Goal: Download file/media: Obtain a digital file from the website

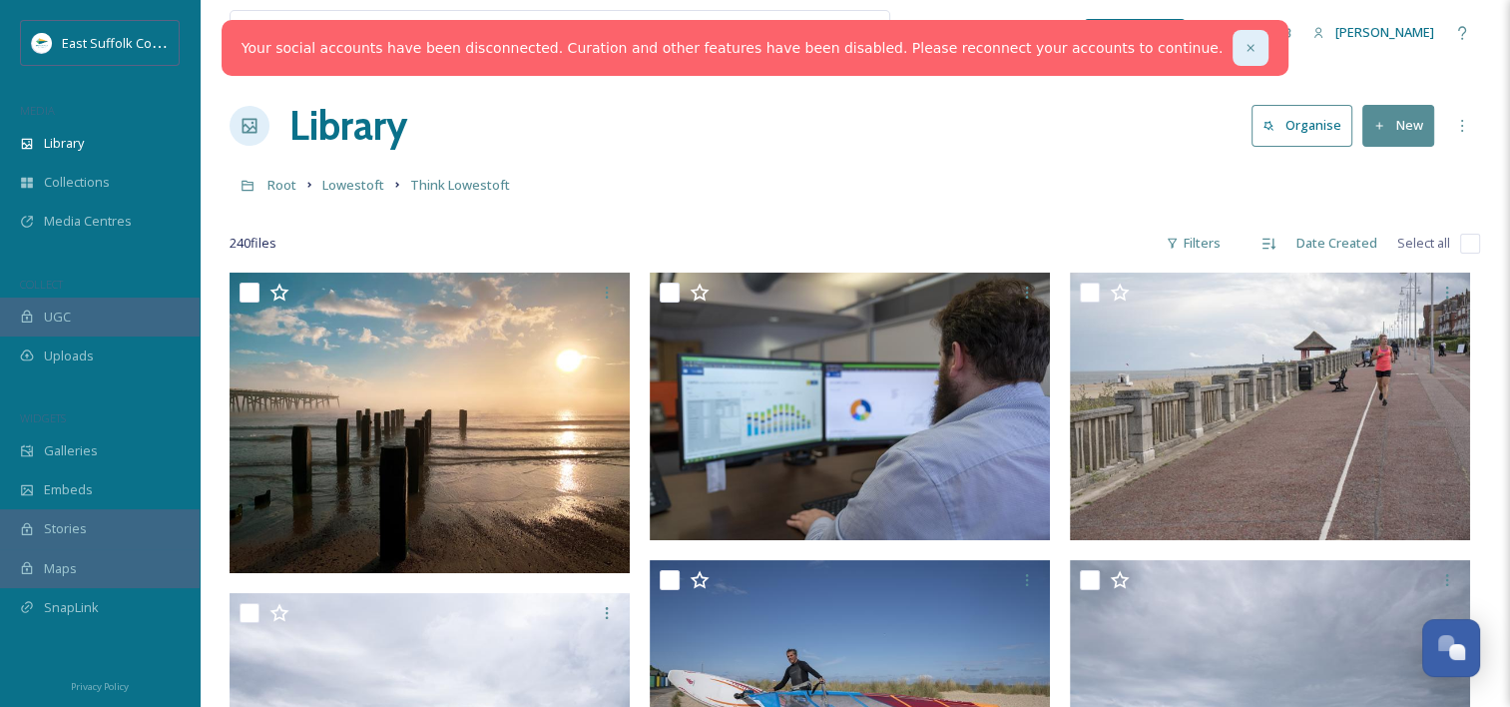
click at [1244, 53] on icon at bounding box center [1251, 48] width 14 height 14
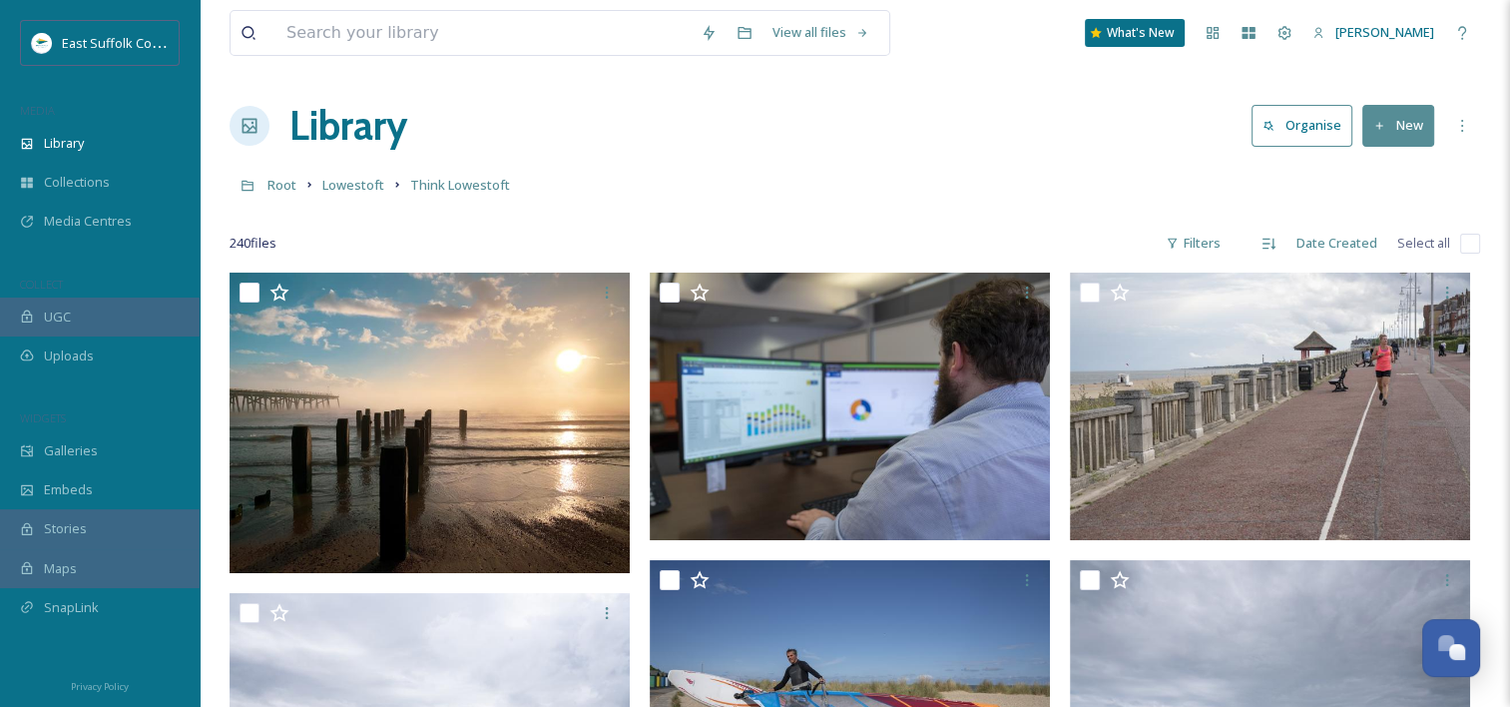
click at [300, 134] on h1 "Library" at bounding box center [348, 126] width 118 height 60
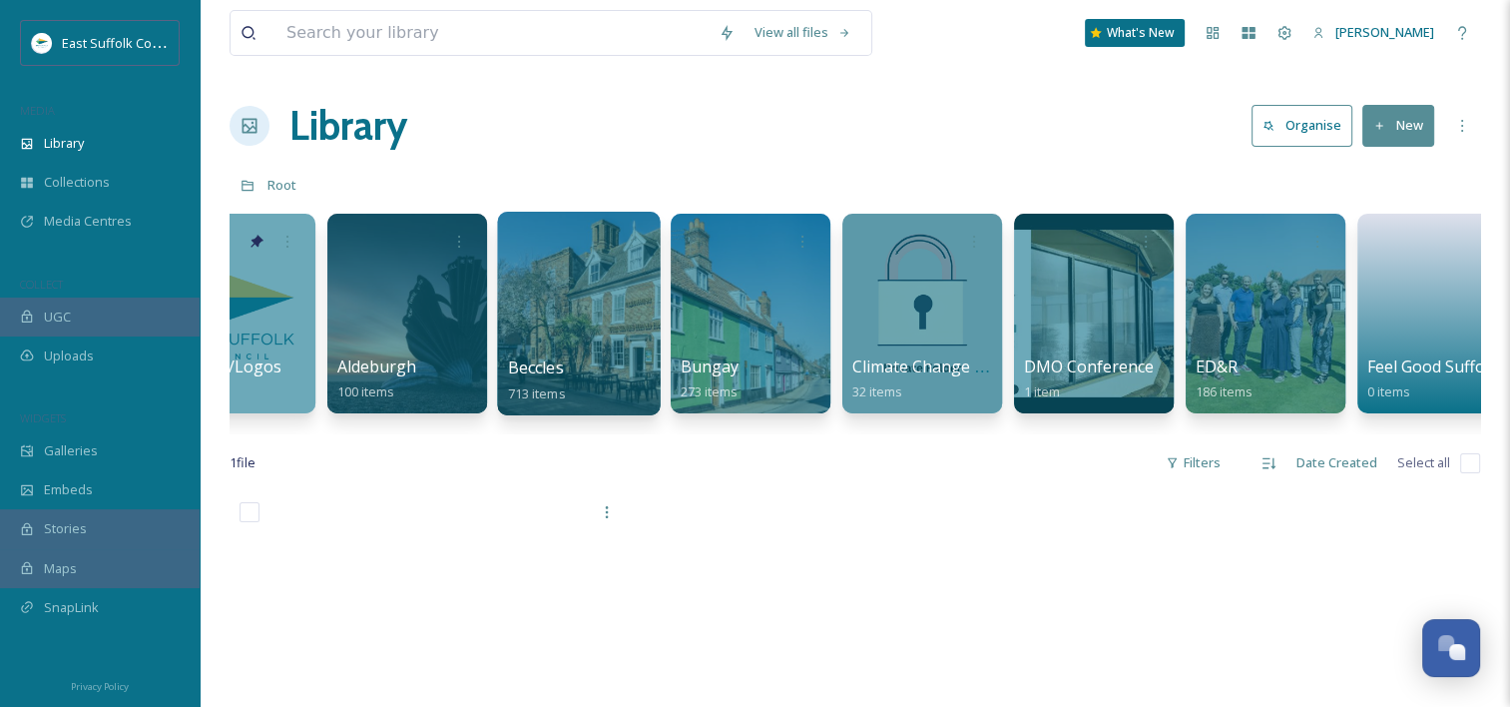
scroll to position [0, 426]
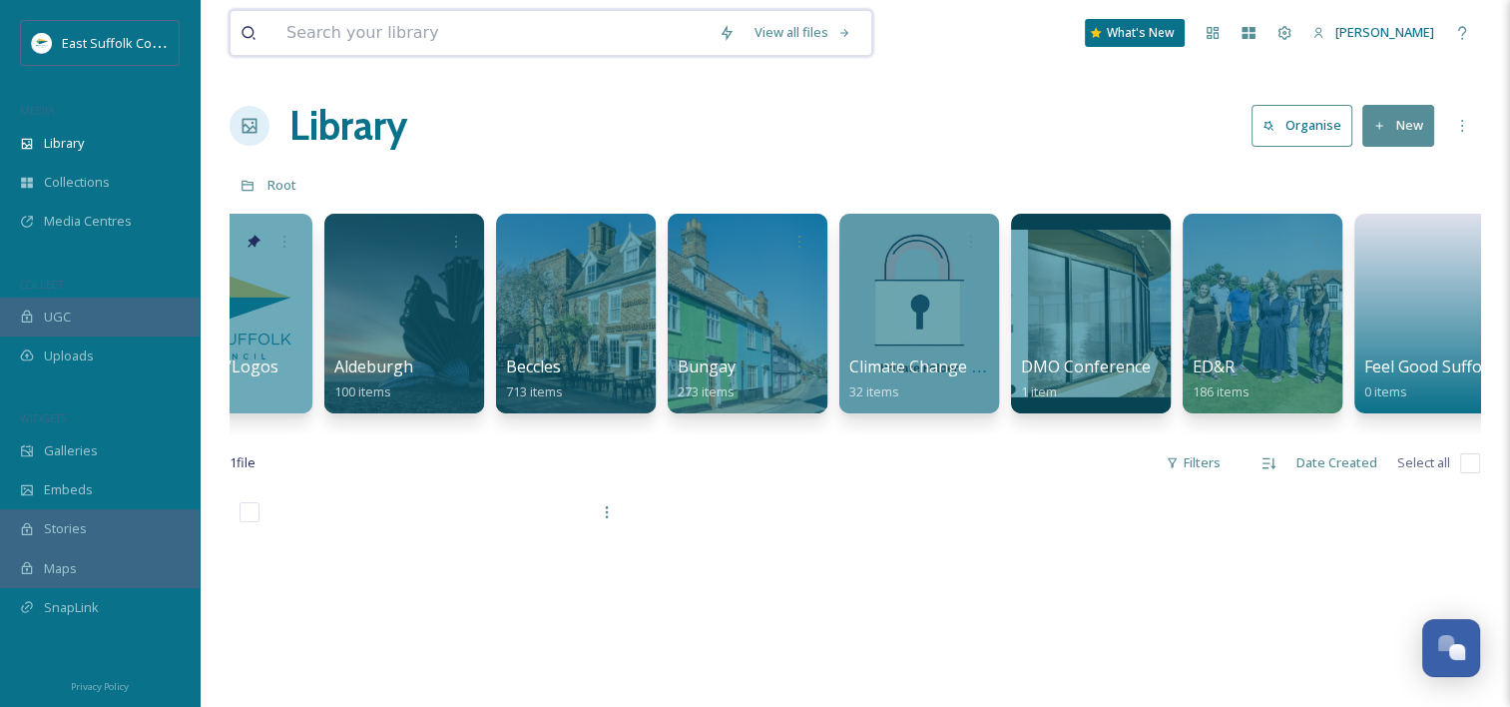
click at [415, 40] on input at bounding box center [492, 33] width 432 height 44
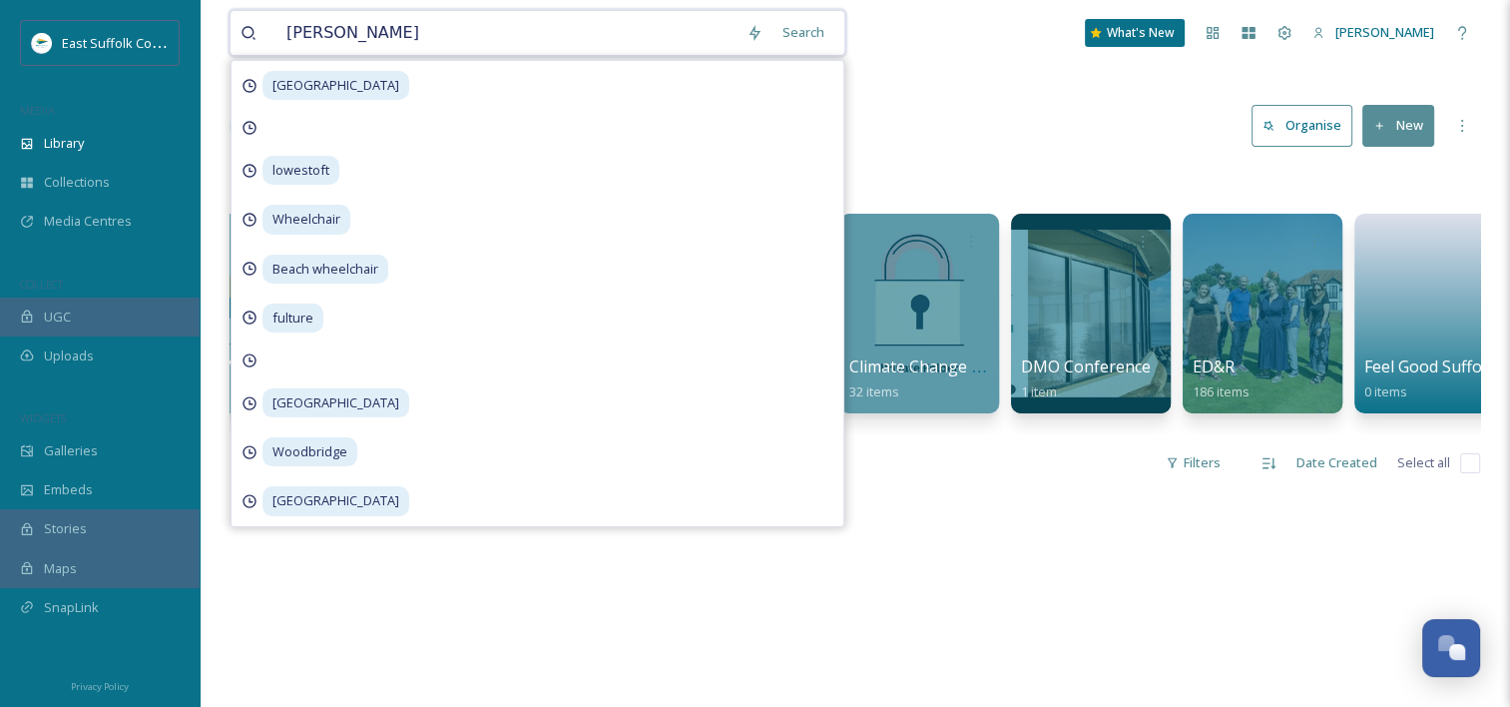
type input "[PERSON_NAME]"
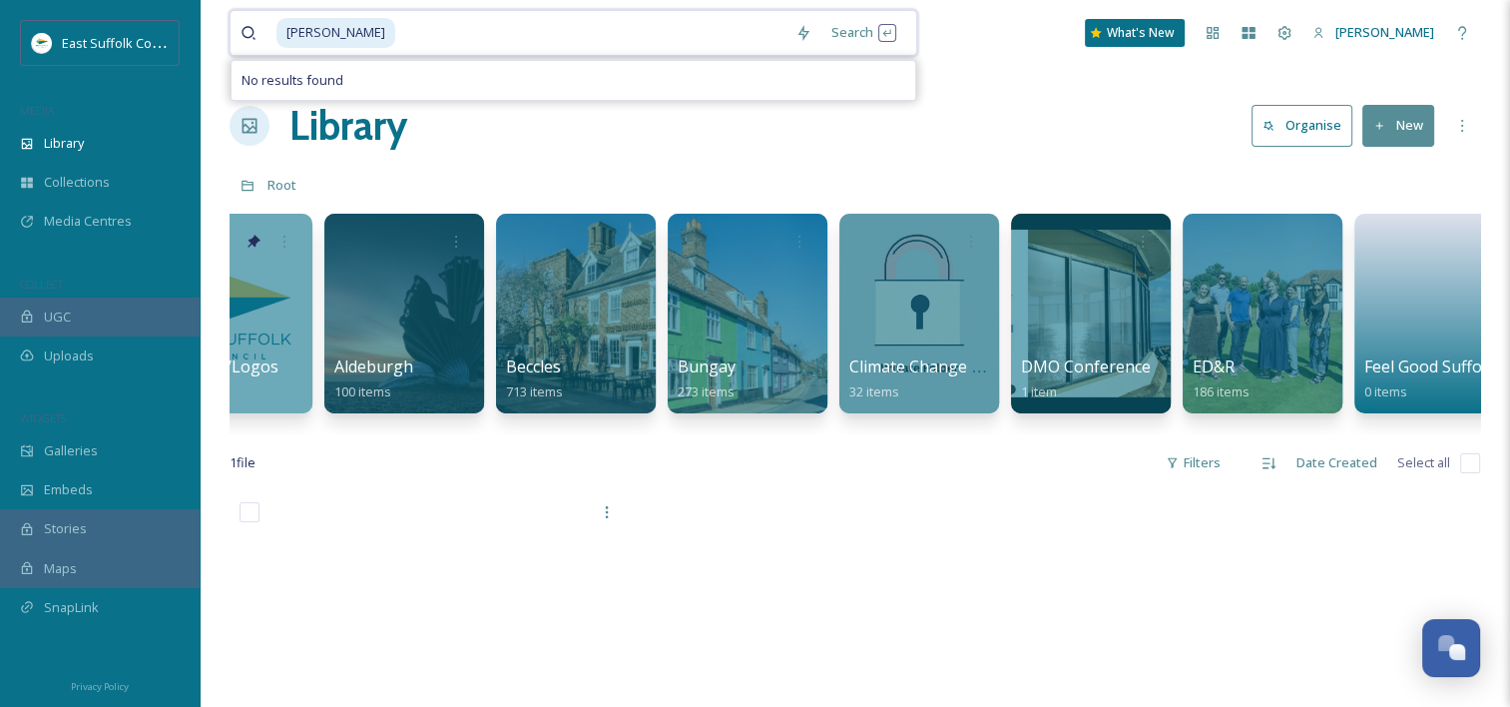
click at [507, 24] on input at bounding box center [591, 33] width 388 height 44
type input "[PERSON_NAME]"
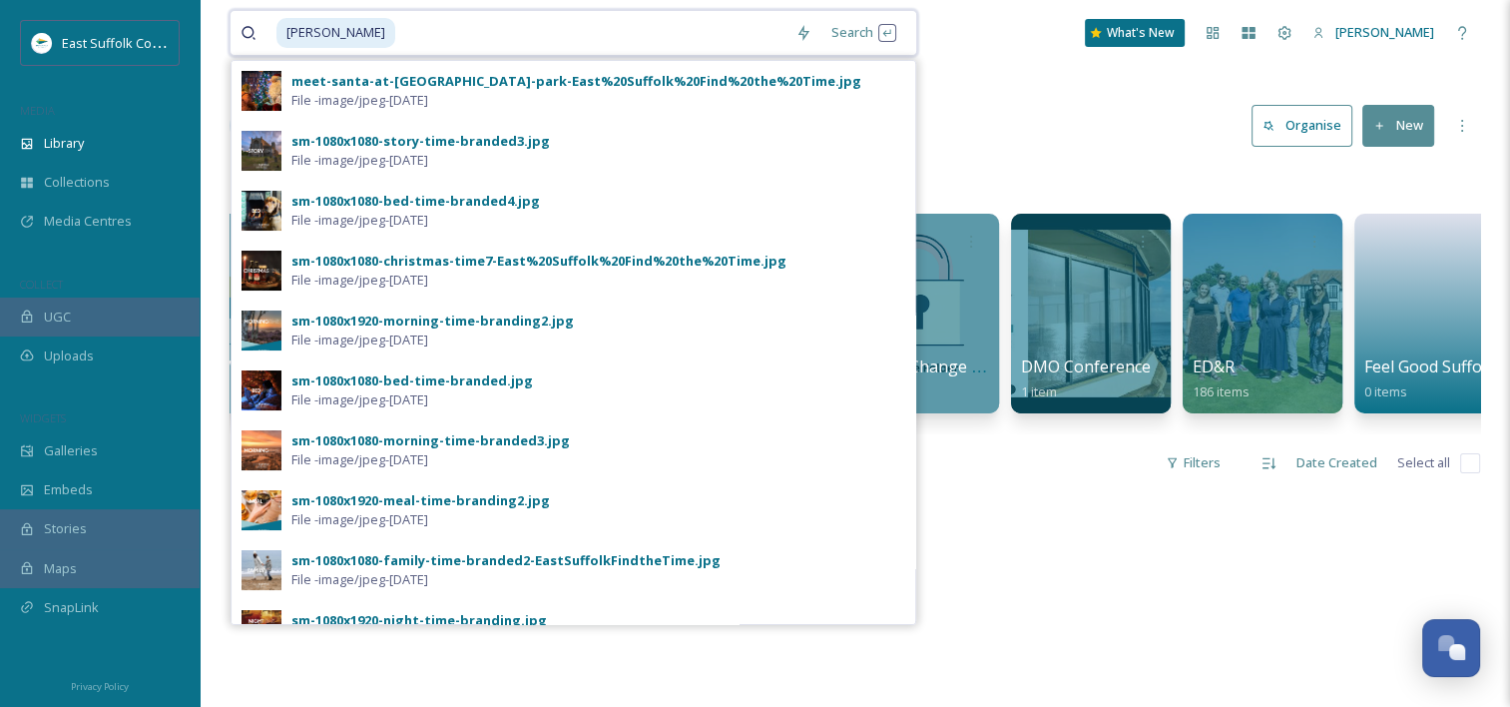
drag, startPoint x: 585, startPoint y: 24, endPoint x: -4, endPoint y: 76, distance: 591.2
click at [0, 76] on html "East Suffolk Council MEDIA Library Collections Media Centres COLLECT UGC Upload…" at bounding box center [755, 599] width 1510 height 1199
type input "T"
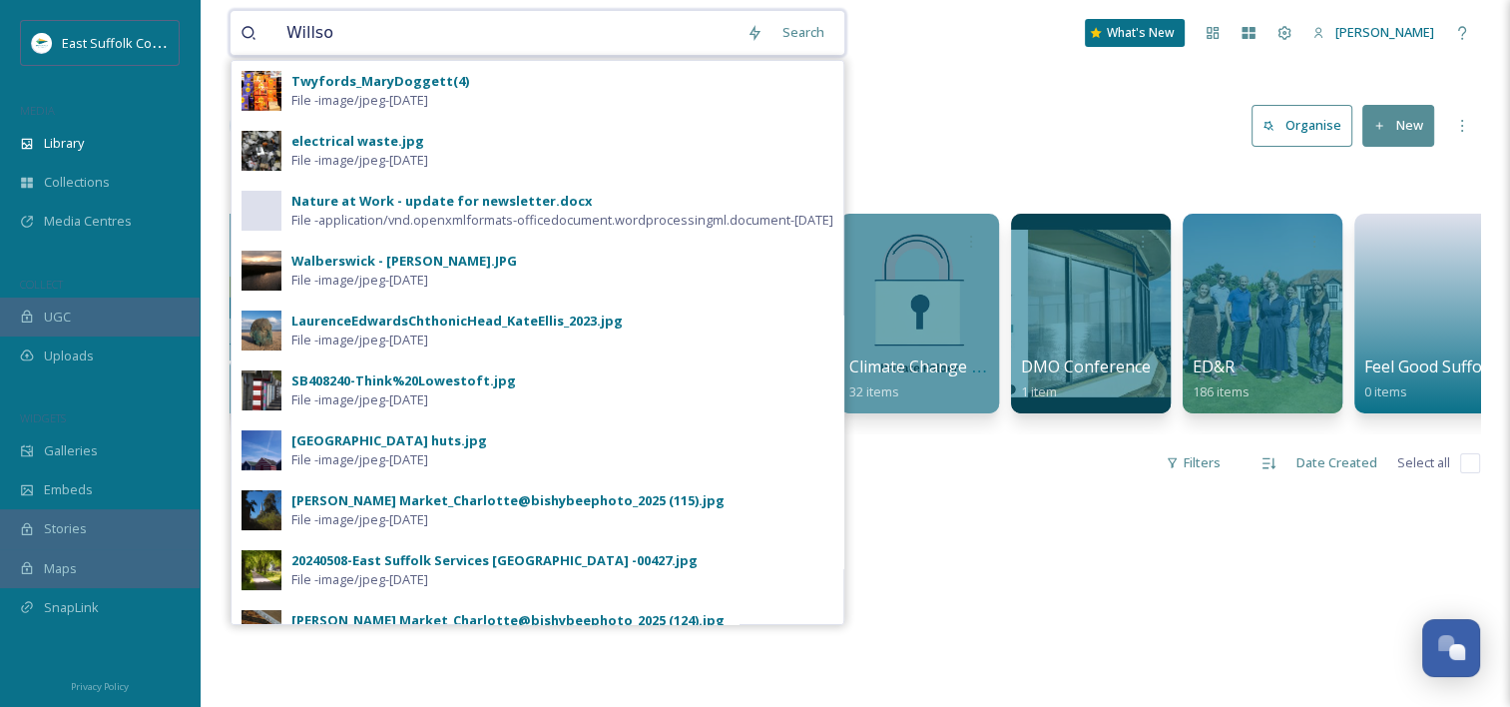
type input "[PERSON_NAME]"
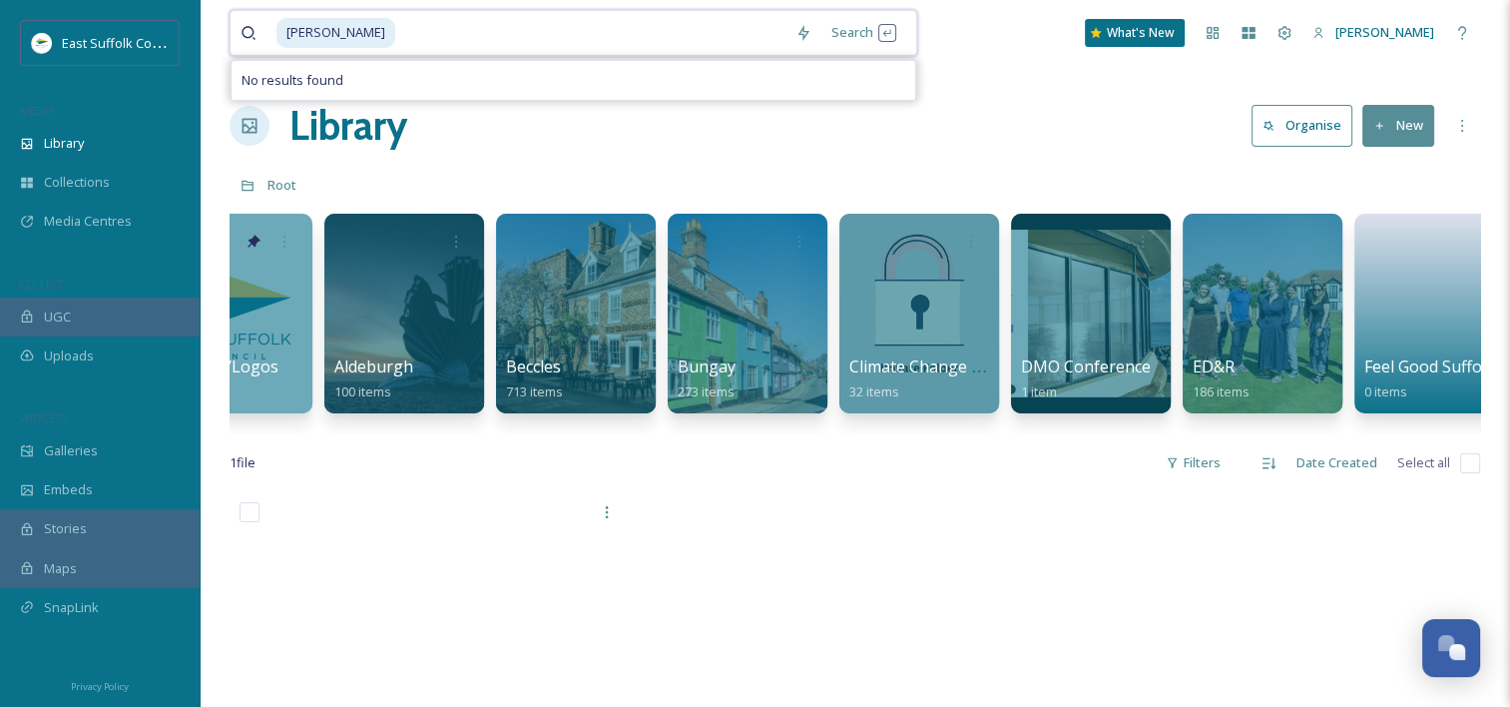
paste input "[PERSON_NAME]"
type input "[PERSON_NAME]"
drag, startPoint x: 497, startPoint y: 39, endPoint x: -4, endPoint y: 28, distance: 501.2
click at [0, 28] on html "East Suffolk Council MEDIA Library Collections Media Centres COLLECT UGC Upload…" at bounding box center [755, 599] width 1510 height 1199
type input "W"
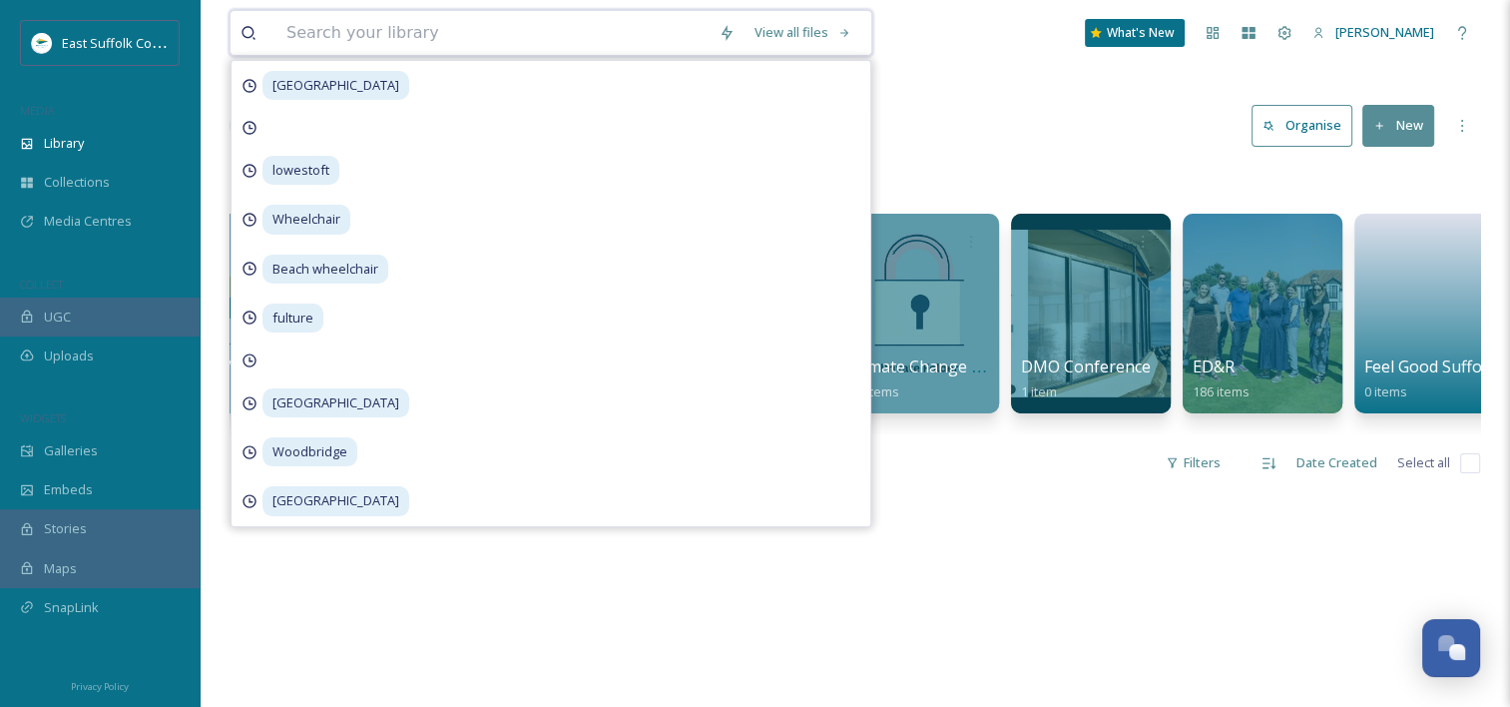
paste input "[PERSON_NAME]"
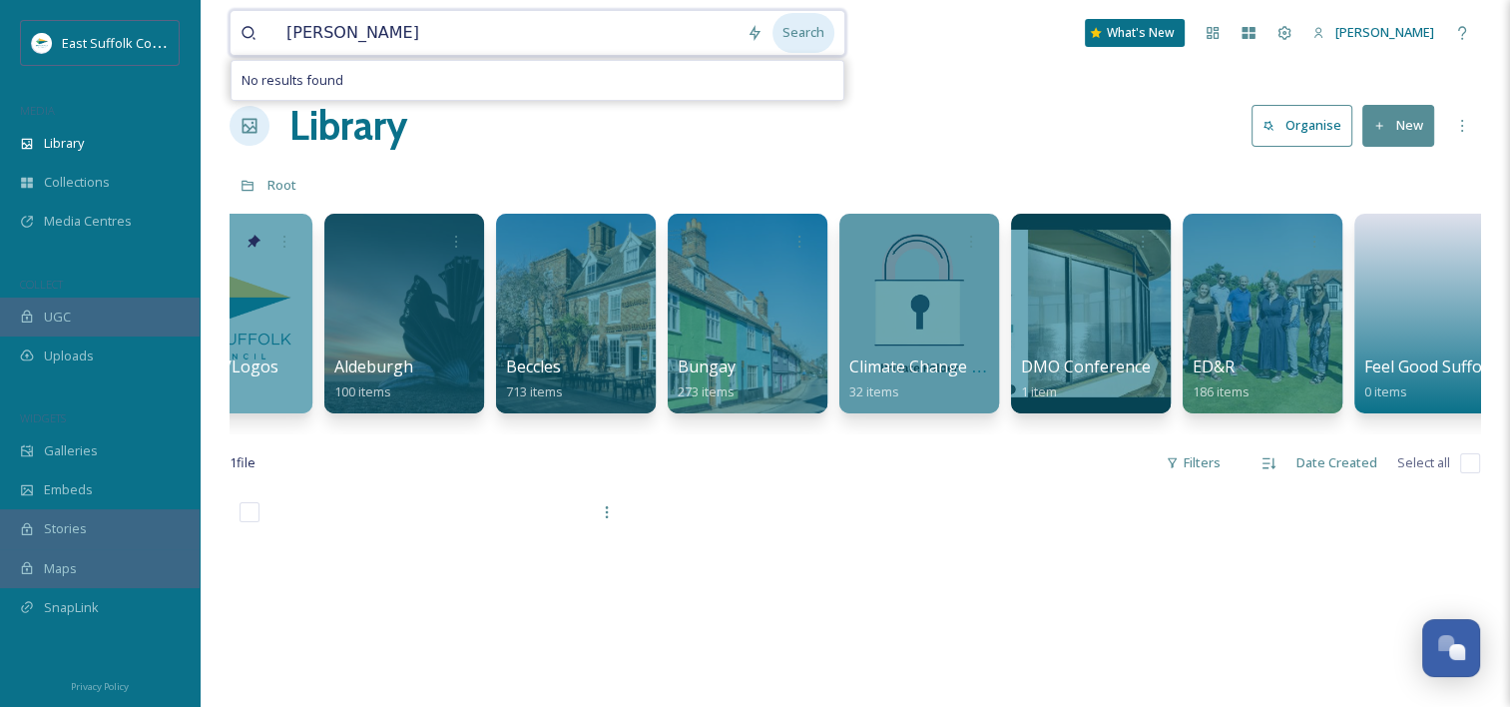
type input "[PERSON_NAME]"
click at [810, 46] on div "Search" at bounding box center [804, 32] width 62 height 39
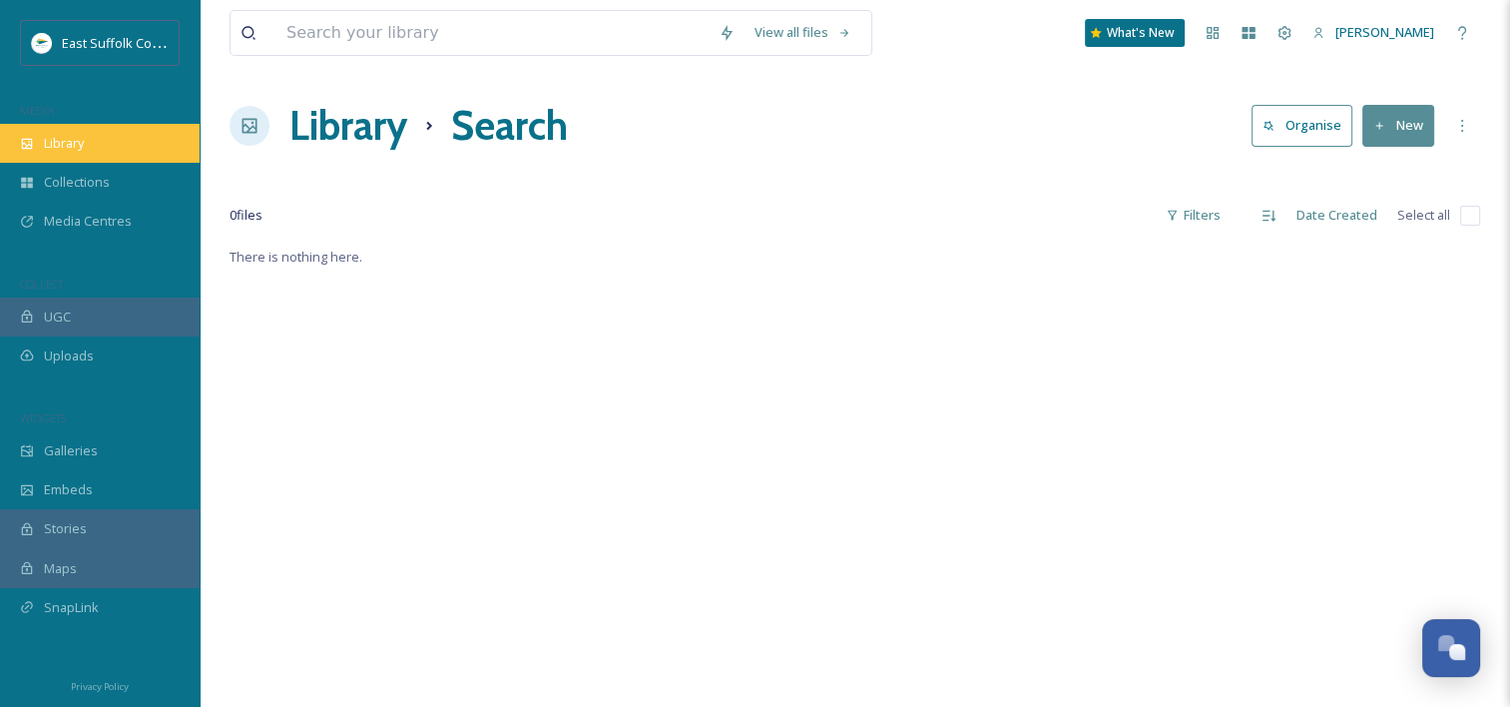
click at [50, 130] on div "Library" at bounding box center [100, 143] width 200 height 39
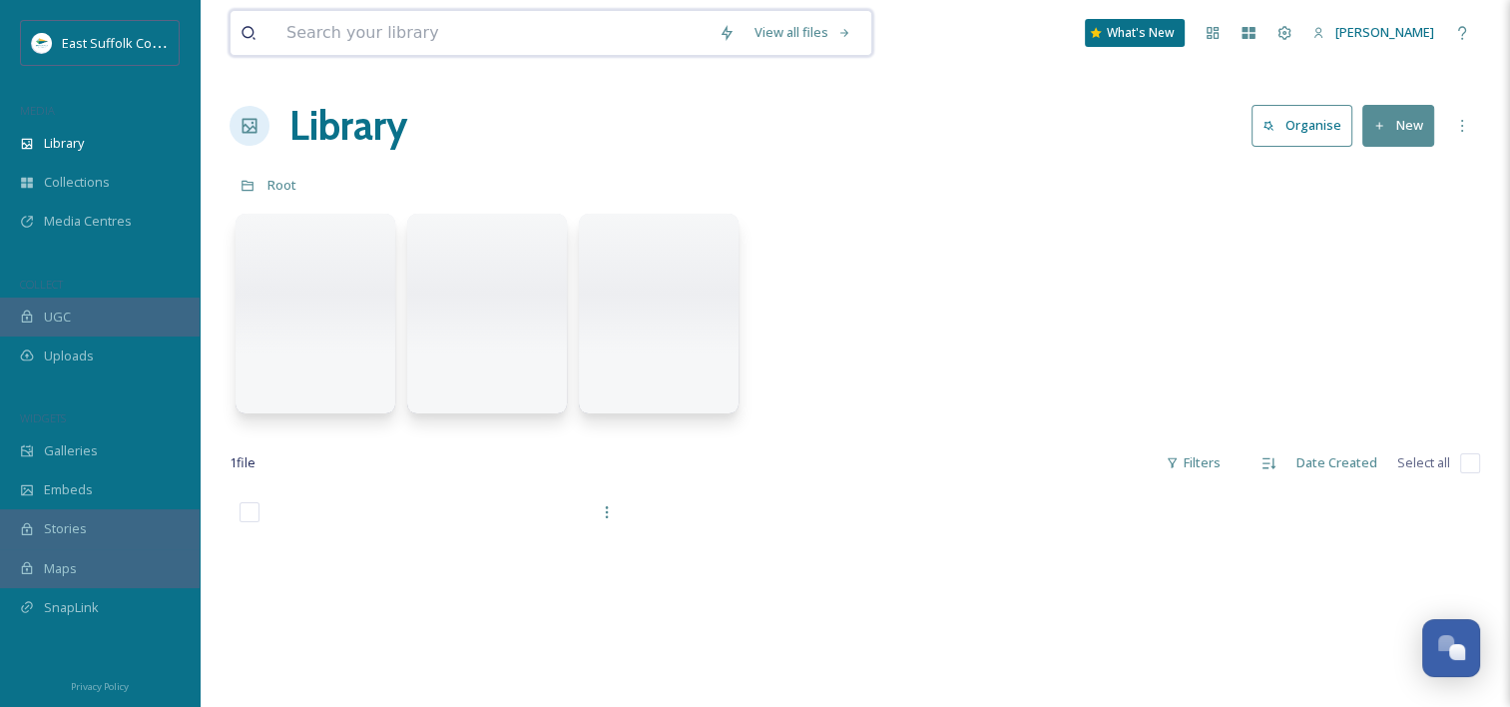
click at [395, 26] on input at bounding box center [492, 33] width 432 height 44
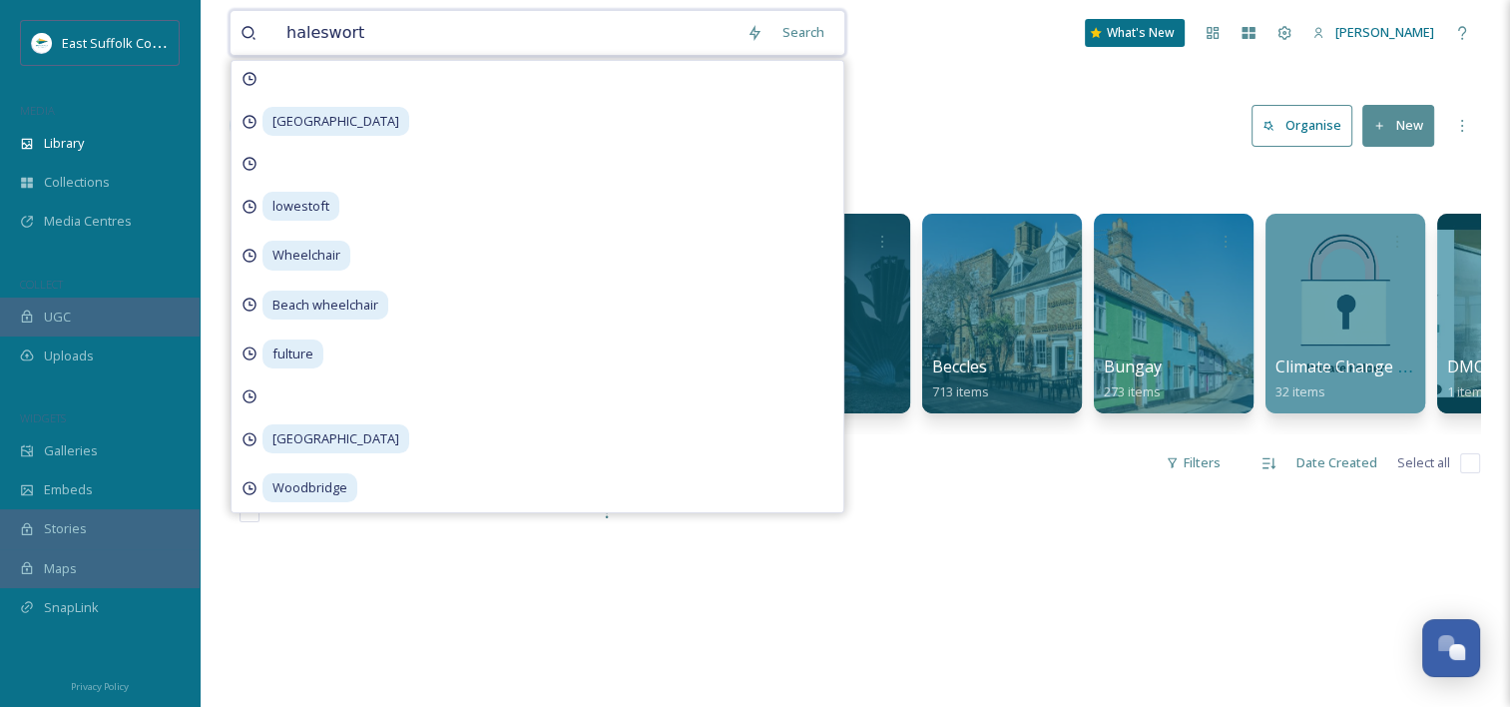
type input "halesworth"
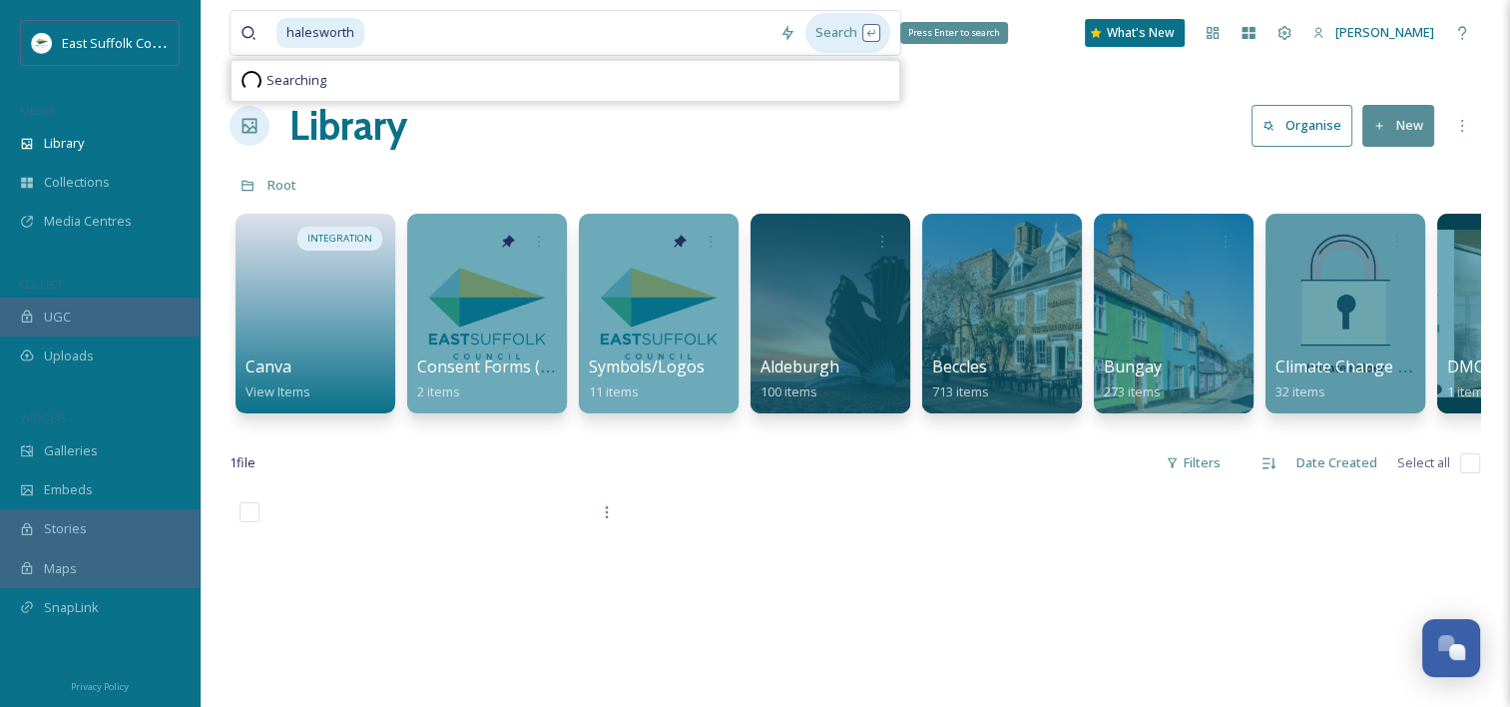
click at [824, 26] on div "Search Press Enter to search" at bounding box center [847, 32] width 85 height 39
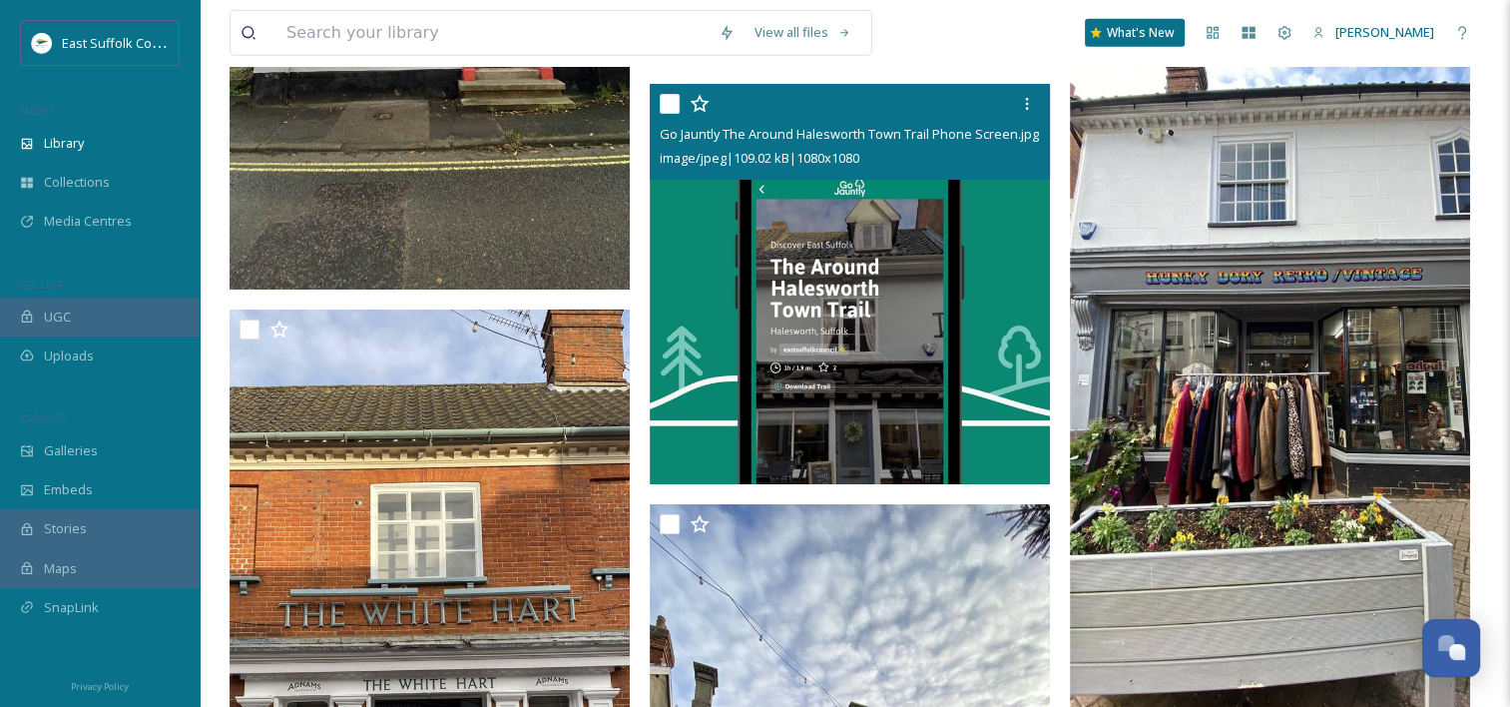
scroll to position [13517, 0]
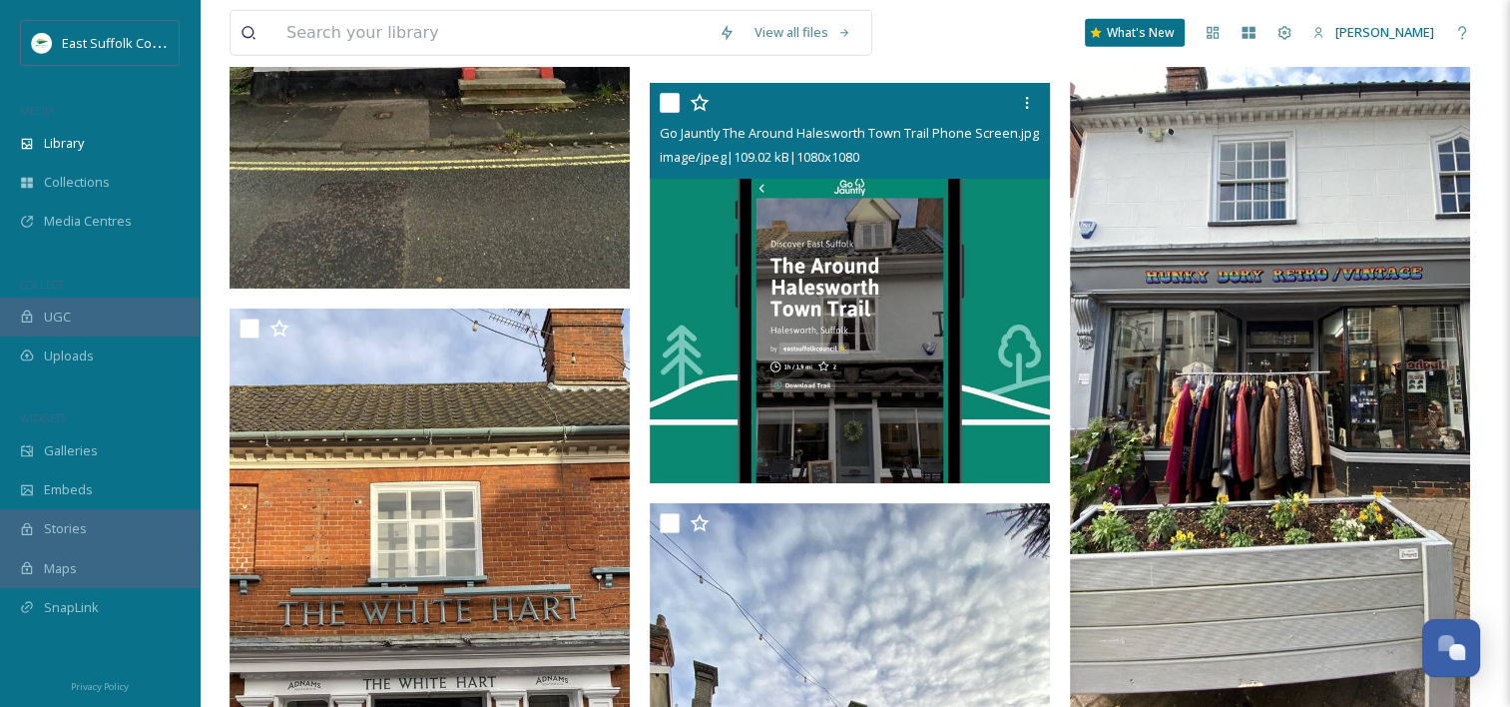
click at [759, 323] on img at bounding box center [850, 283] width 400 height 400
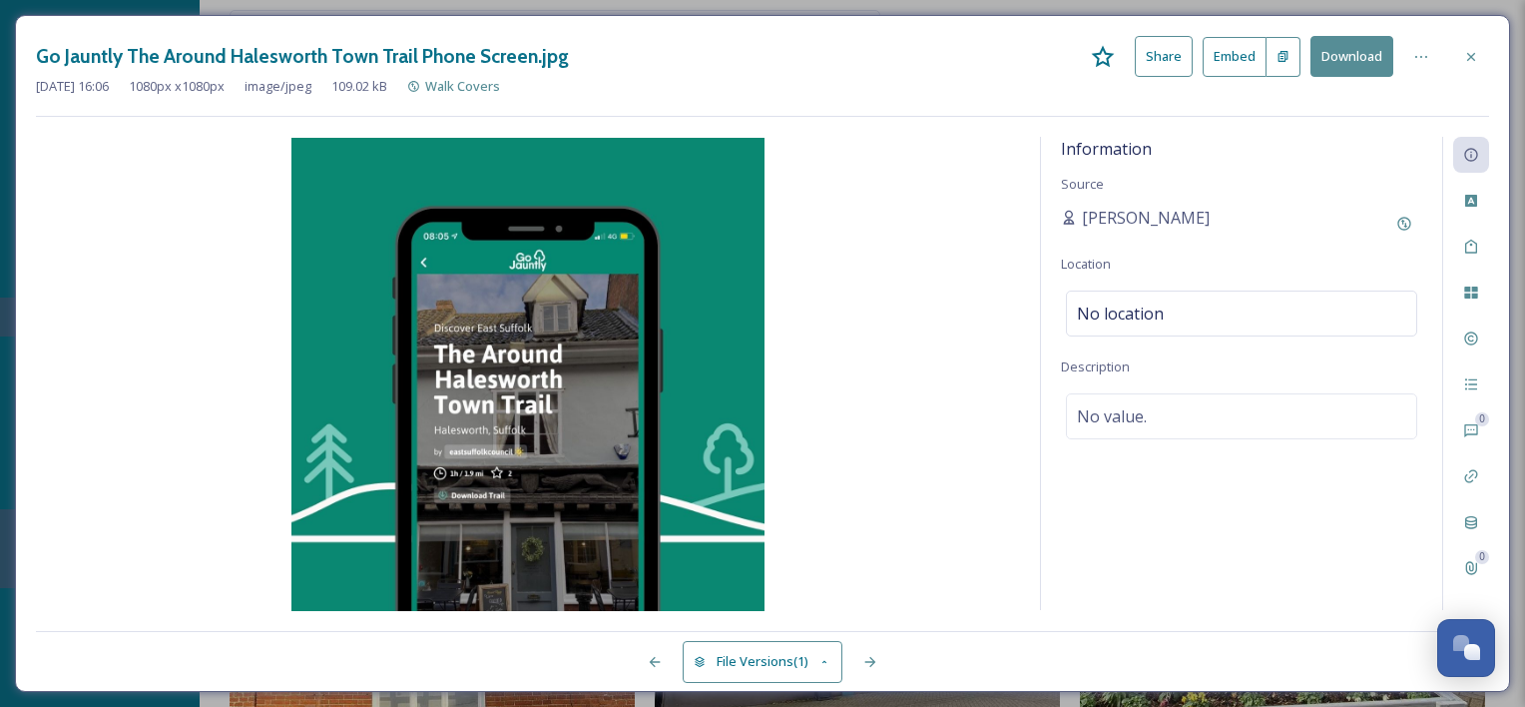
click at [1337, 58] on button "Download" at bounding box center [1352, 56] width 83 height 41
click at [1484, 54] on div at bounding box center [1471, 57] width 36 height 36
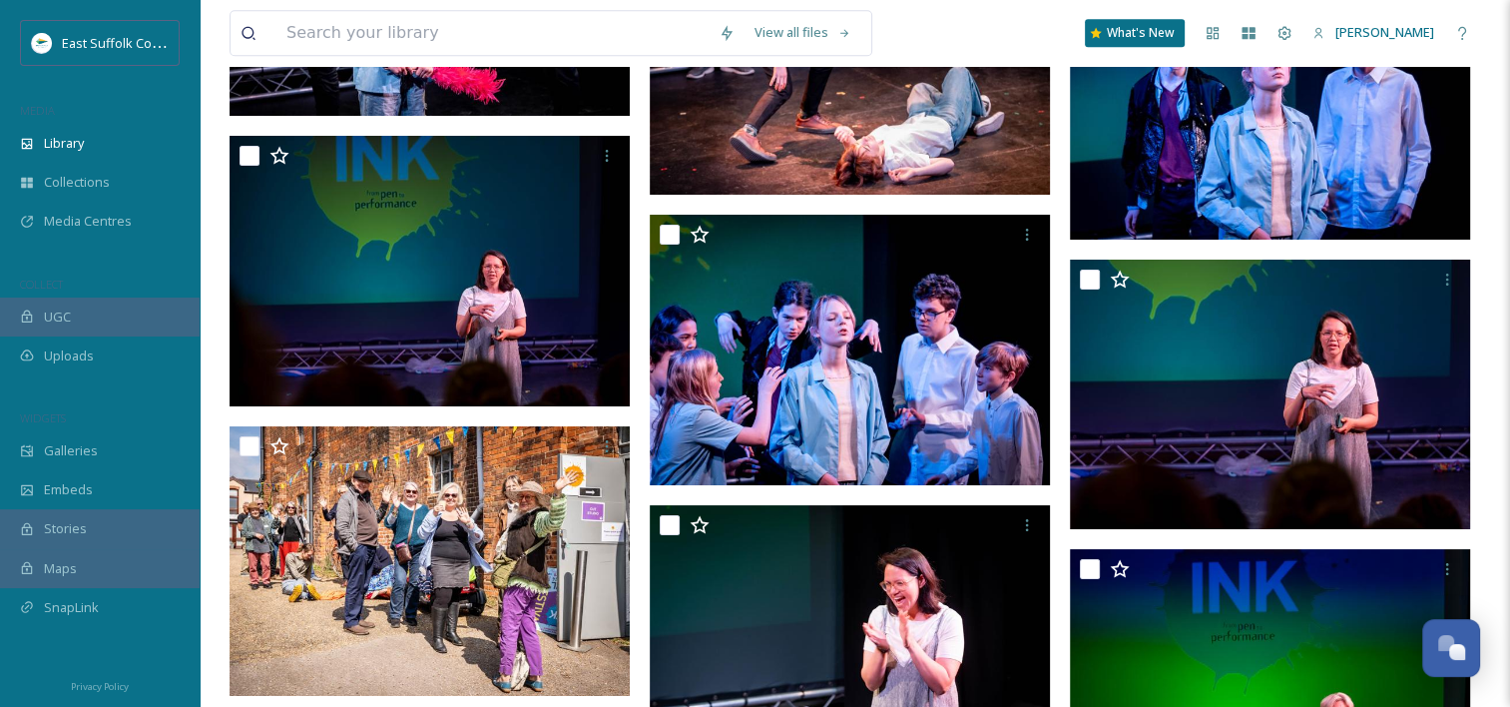
scroll to position [17663, 0]
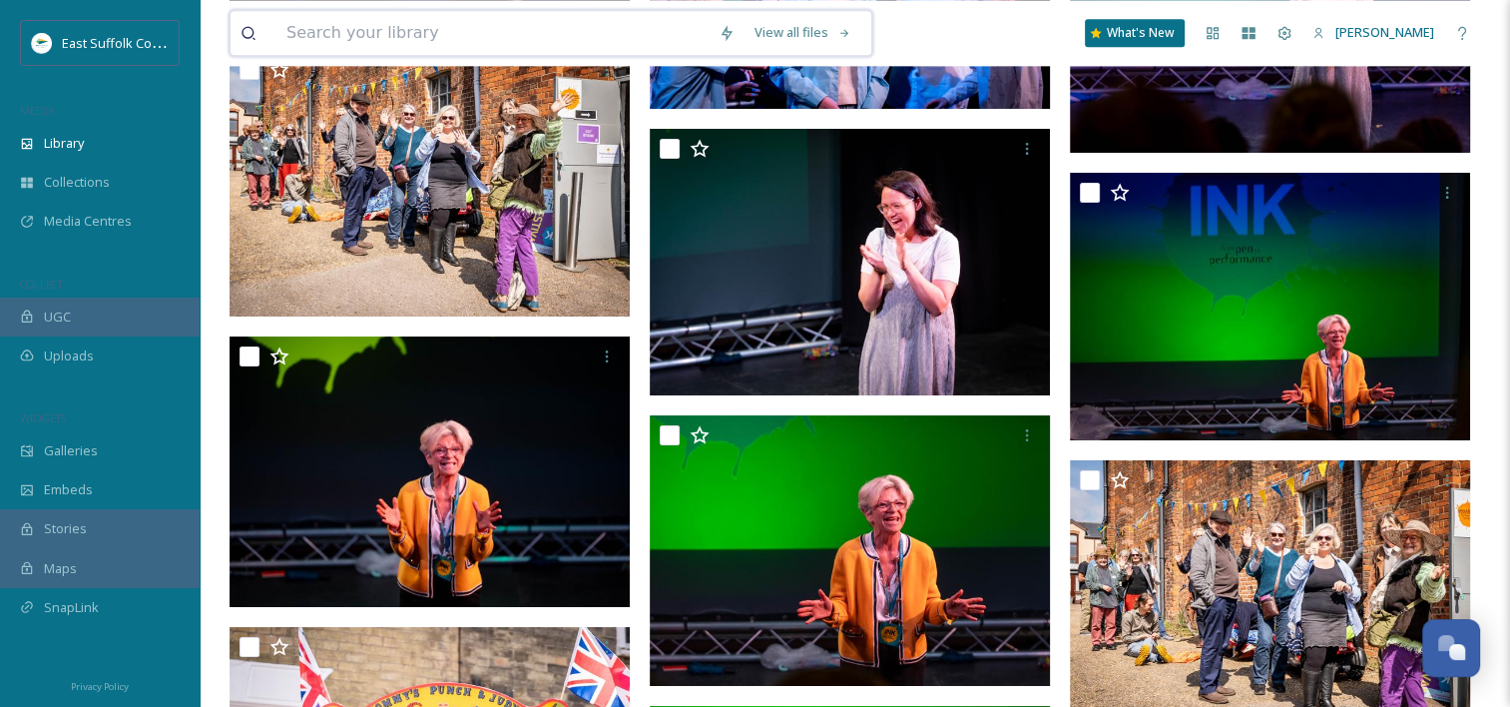
click at [386, 25] on input at bounding box center [492, 33] width 432 height 44
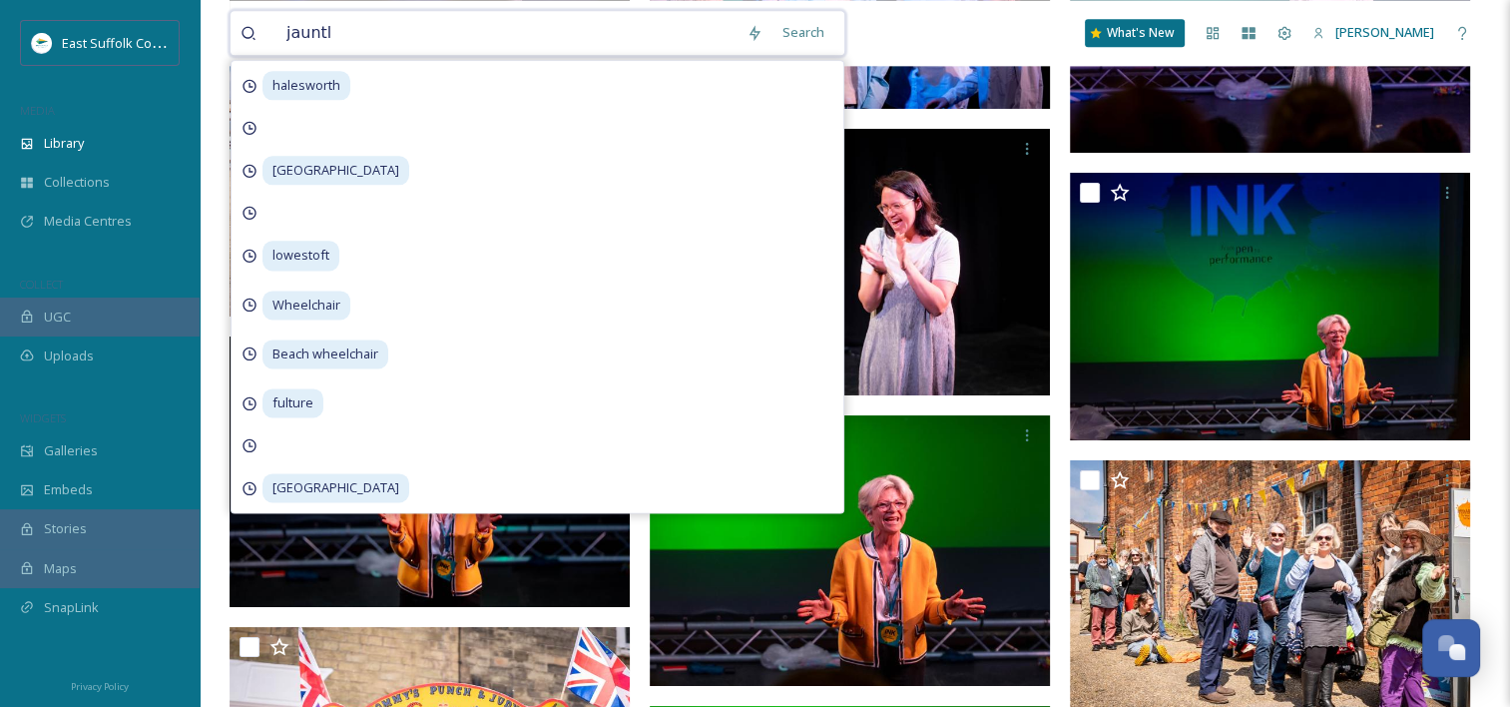
type input "jauntly"
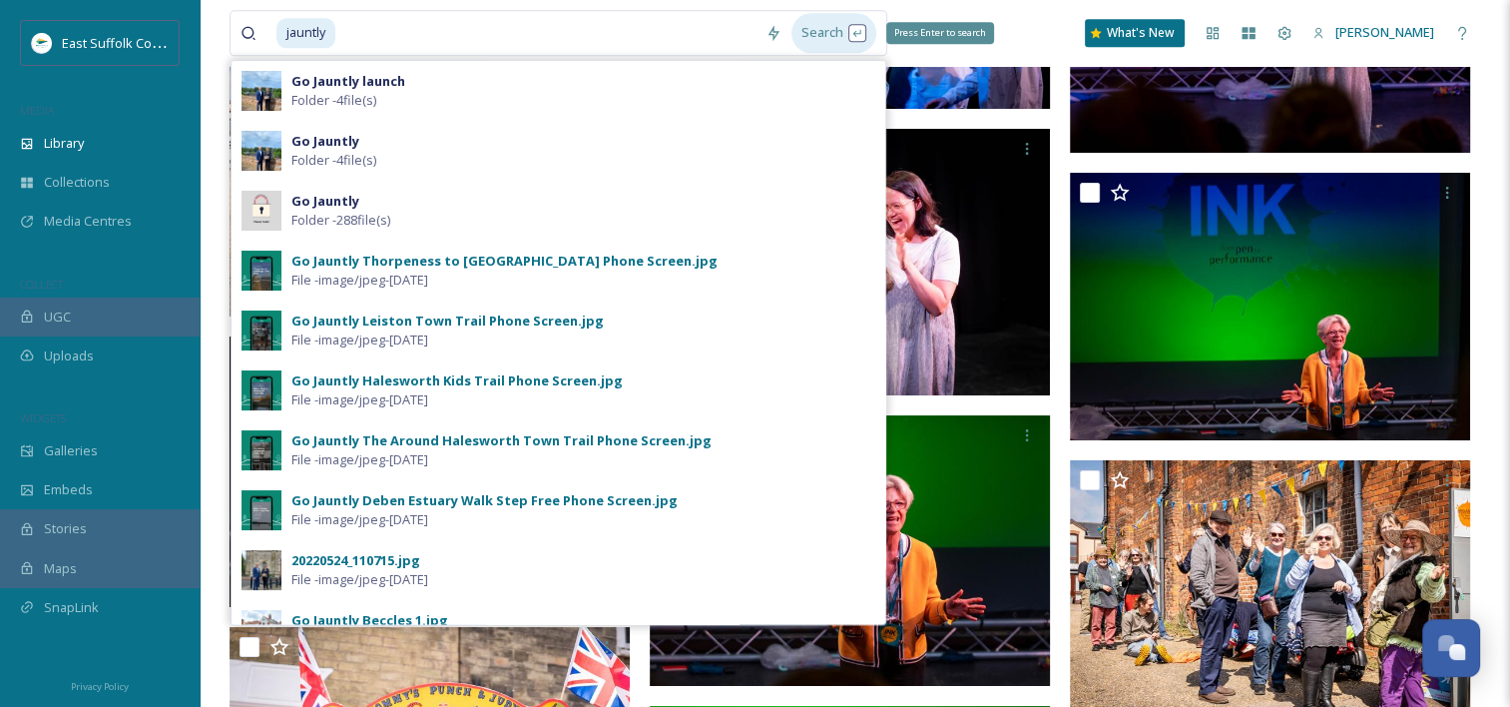
click at [814, 28] on div "Search Press Enter to search" at bounding box center [833, 32] width 85 height 39
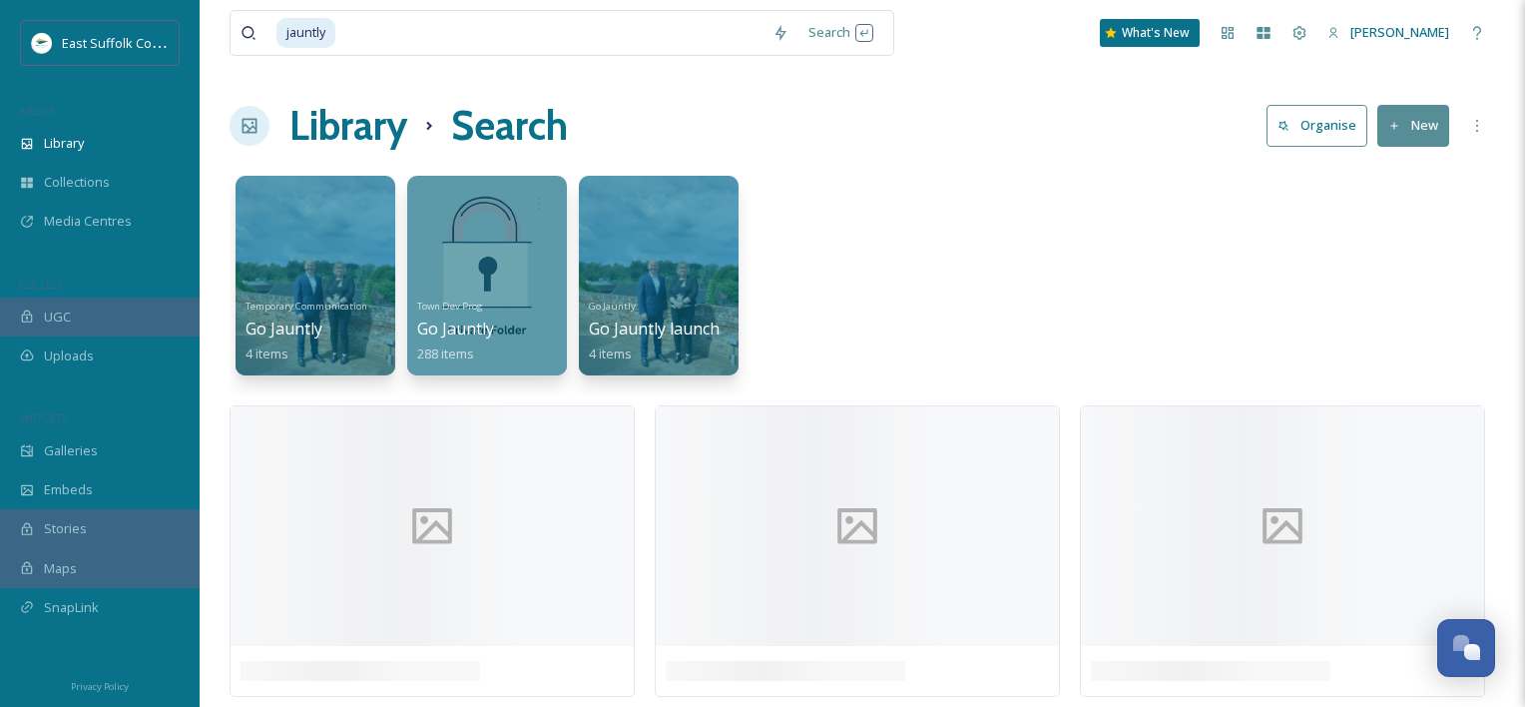
click at [969, 28] on div "jauntly Search What's New [PERSON_NAME]" at bounding box center [863, 33] width 1266 height 66
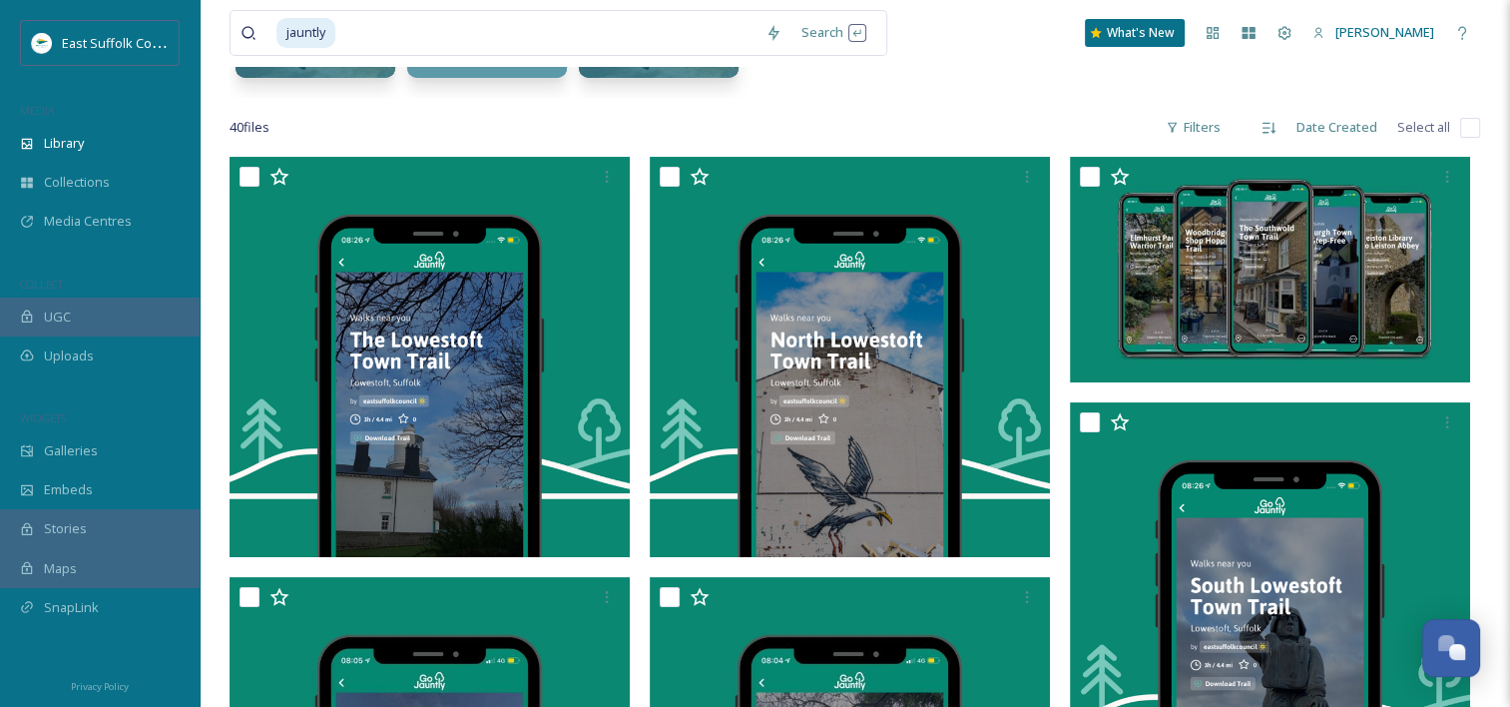
scroll to position [300, 0]
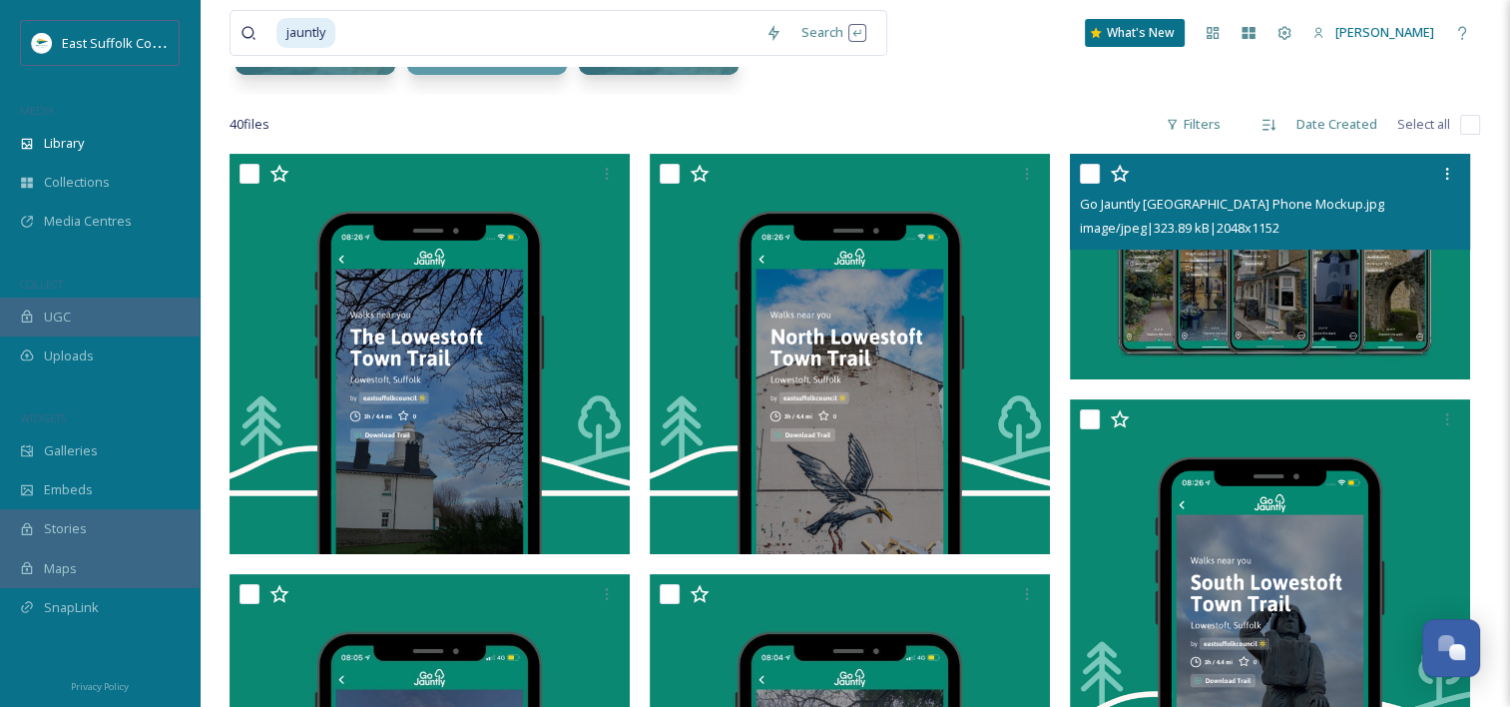
click at [1310, 268] on img at bounding box center [1270, 267] width 400 height 226
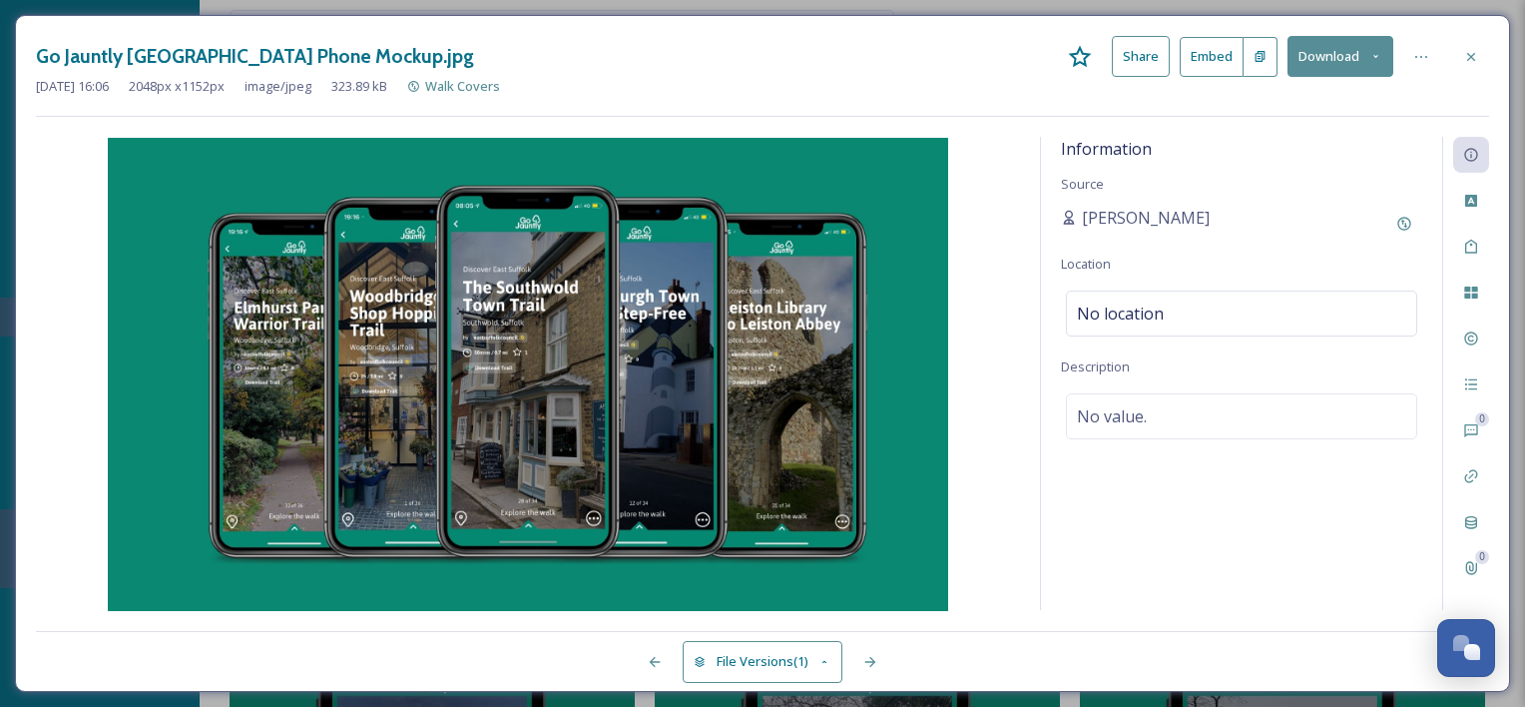
click at [1320, 57] on button "Download" at bounding box center [1341, 56] width 106 height 41
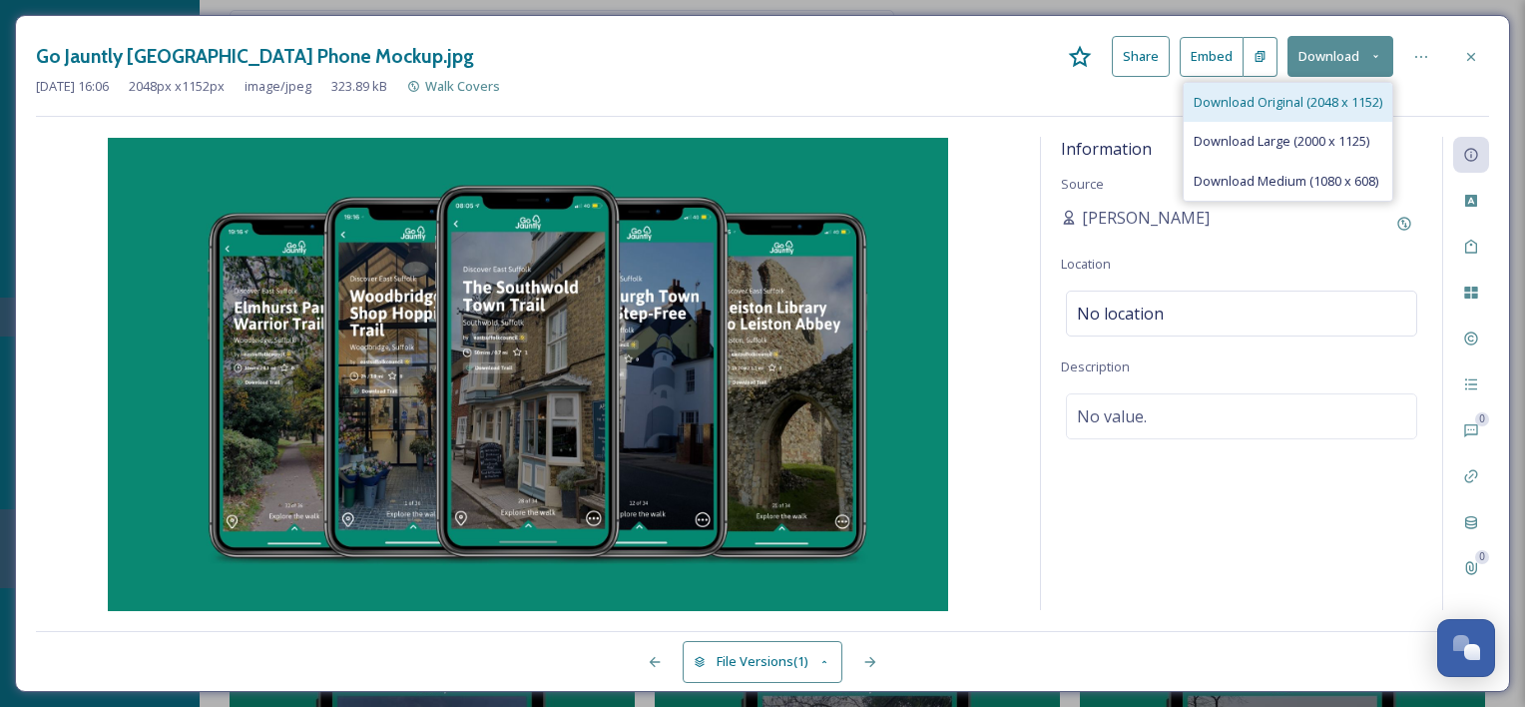
click at [1324, 101] on span "Download Original (2048 x 1152)" at bounding box center [1288, 102] width 189 height 19
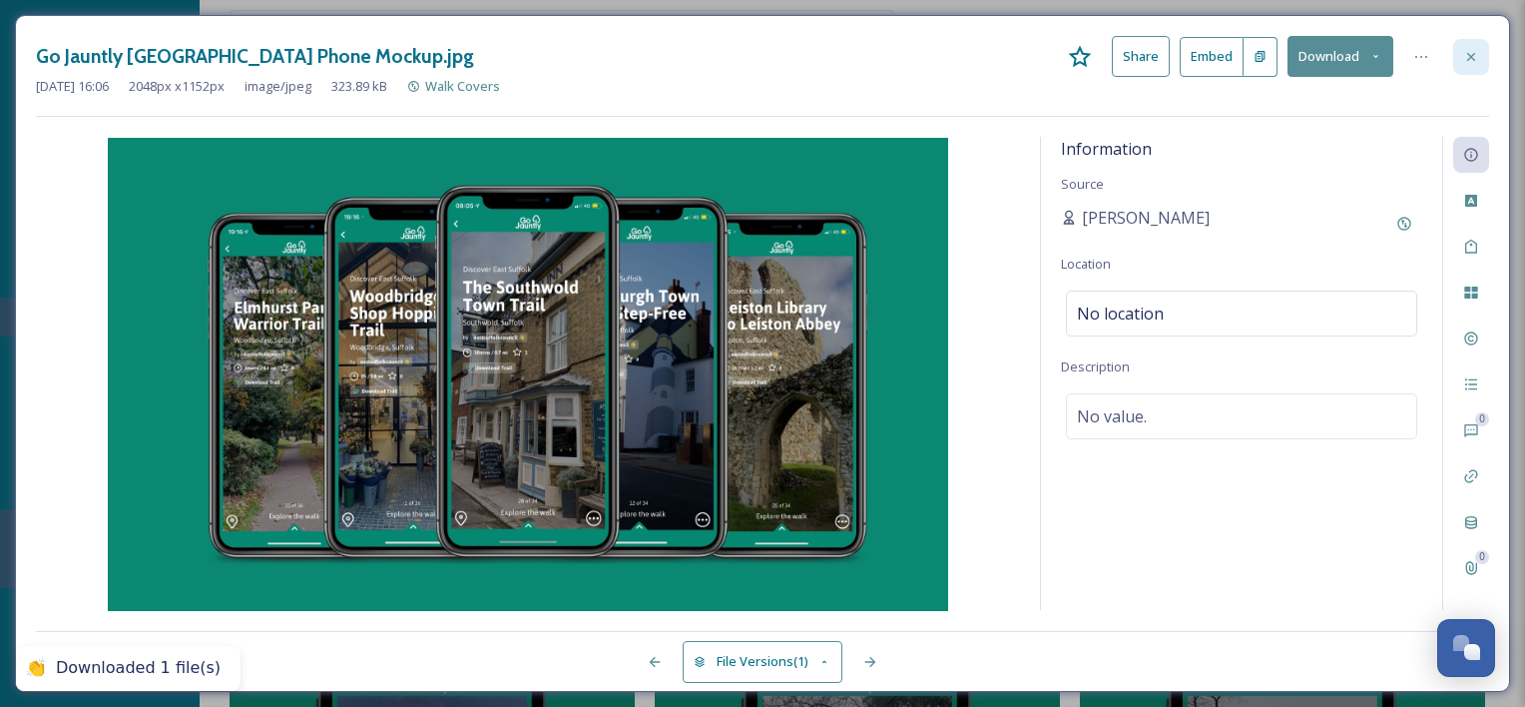
click at [1470, 54] on icon at bounding box center [1471, 57] width 16 height 16
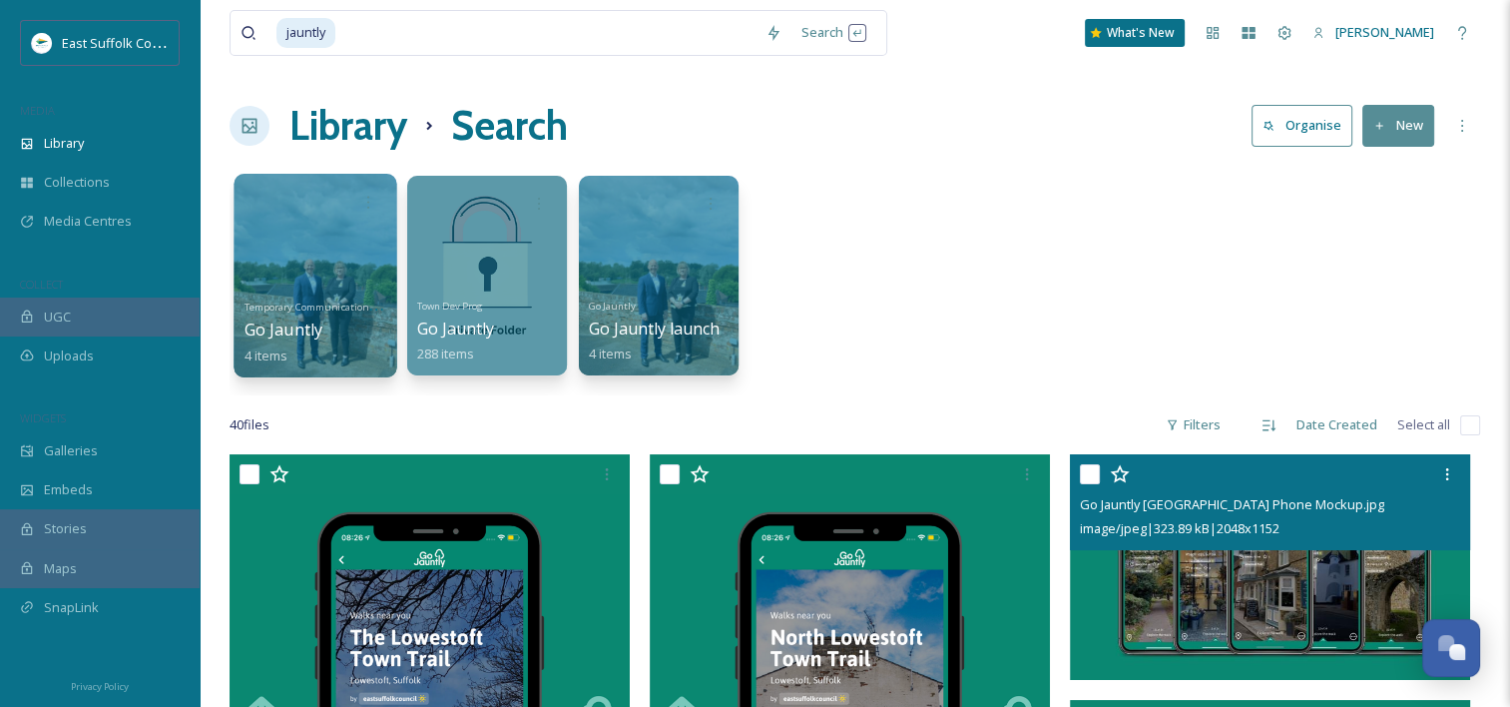
click at [289, 270] on div at bounding box center [315, 276] width 163 height 204
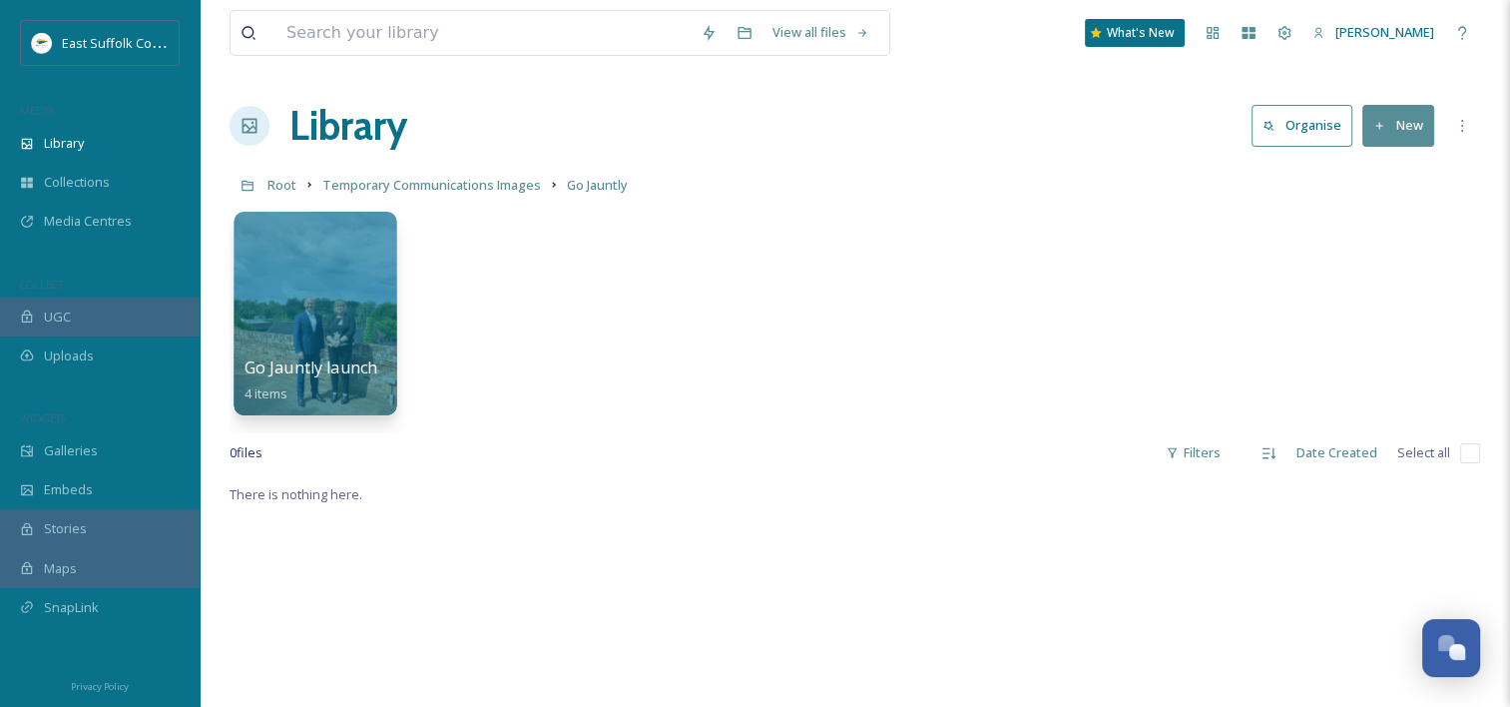
click at [321, 253] on div at bounding box center [316, 240] width 143 height 37
click at [303, 272] on div at bounding box center [315, 314] width 163 height 204
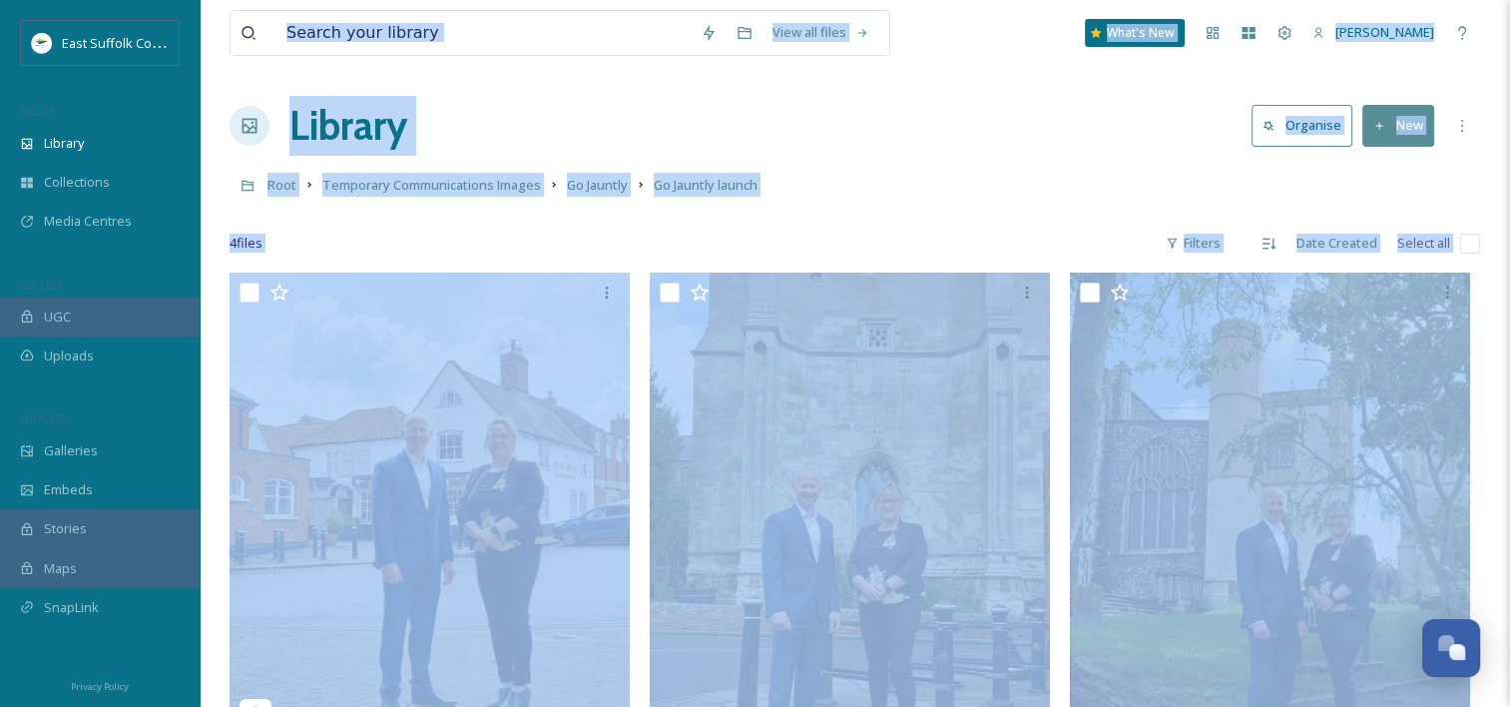
click at [878, 209] on div at bounding box center [855, 214] width 1251 height 20
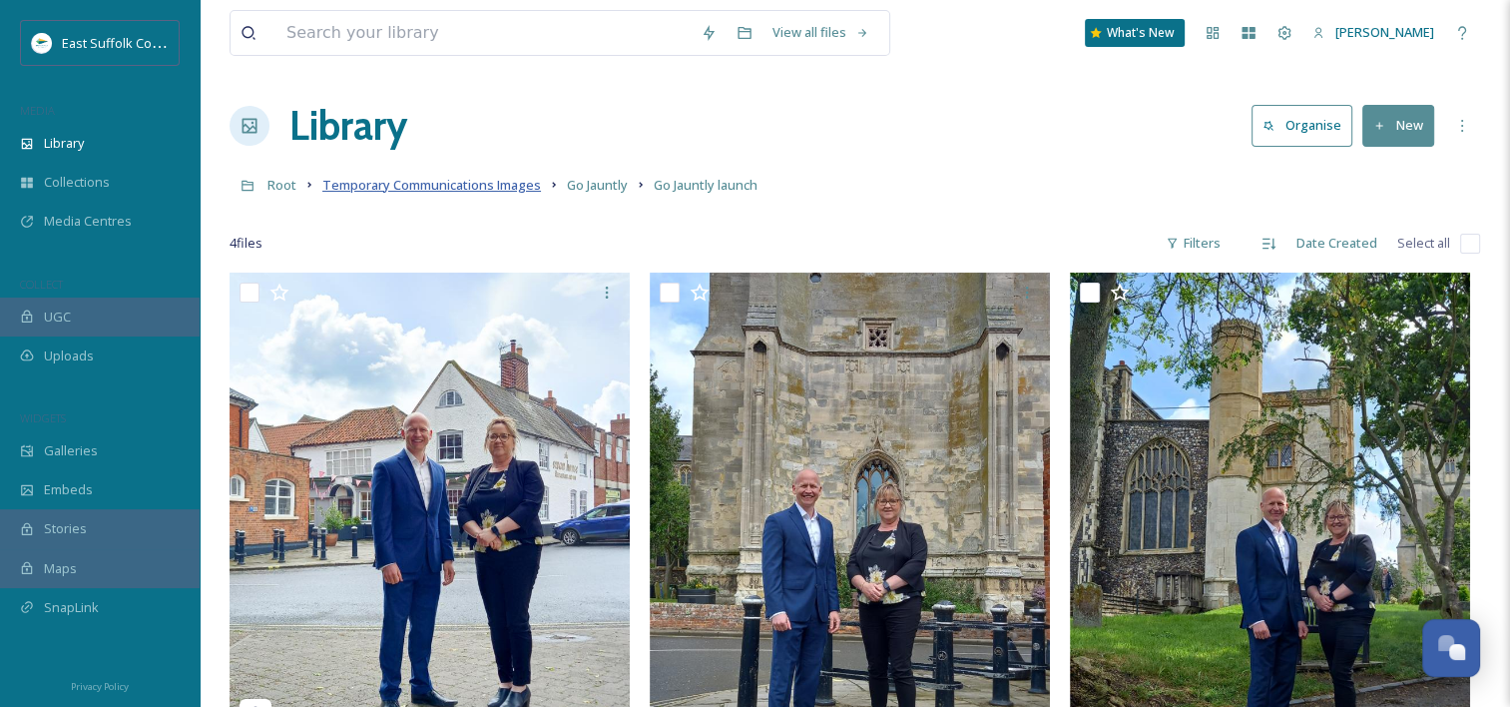
click at [442, 176] on link "Temporary Communications Images" at bounding box center [431, 185] width 219 height 24
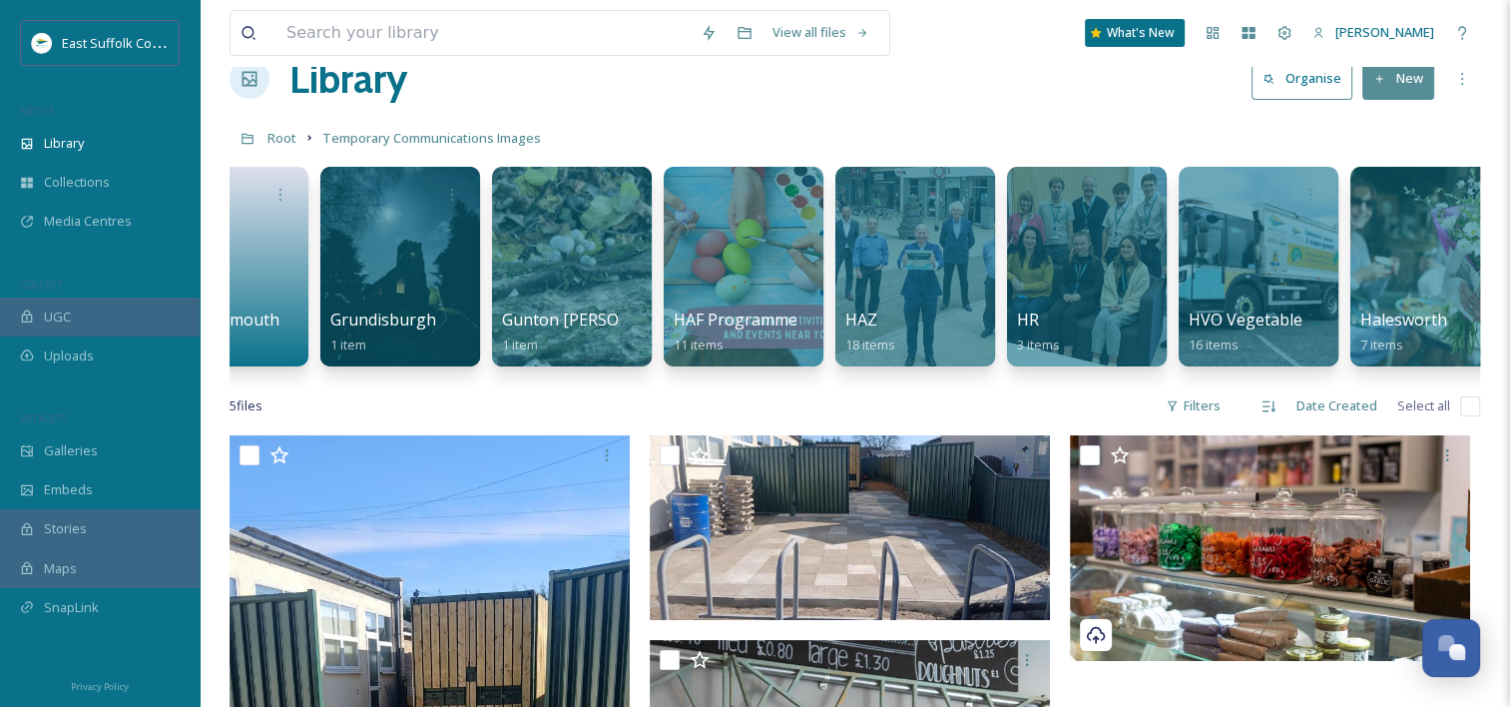
scroll to position [0, 8374]
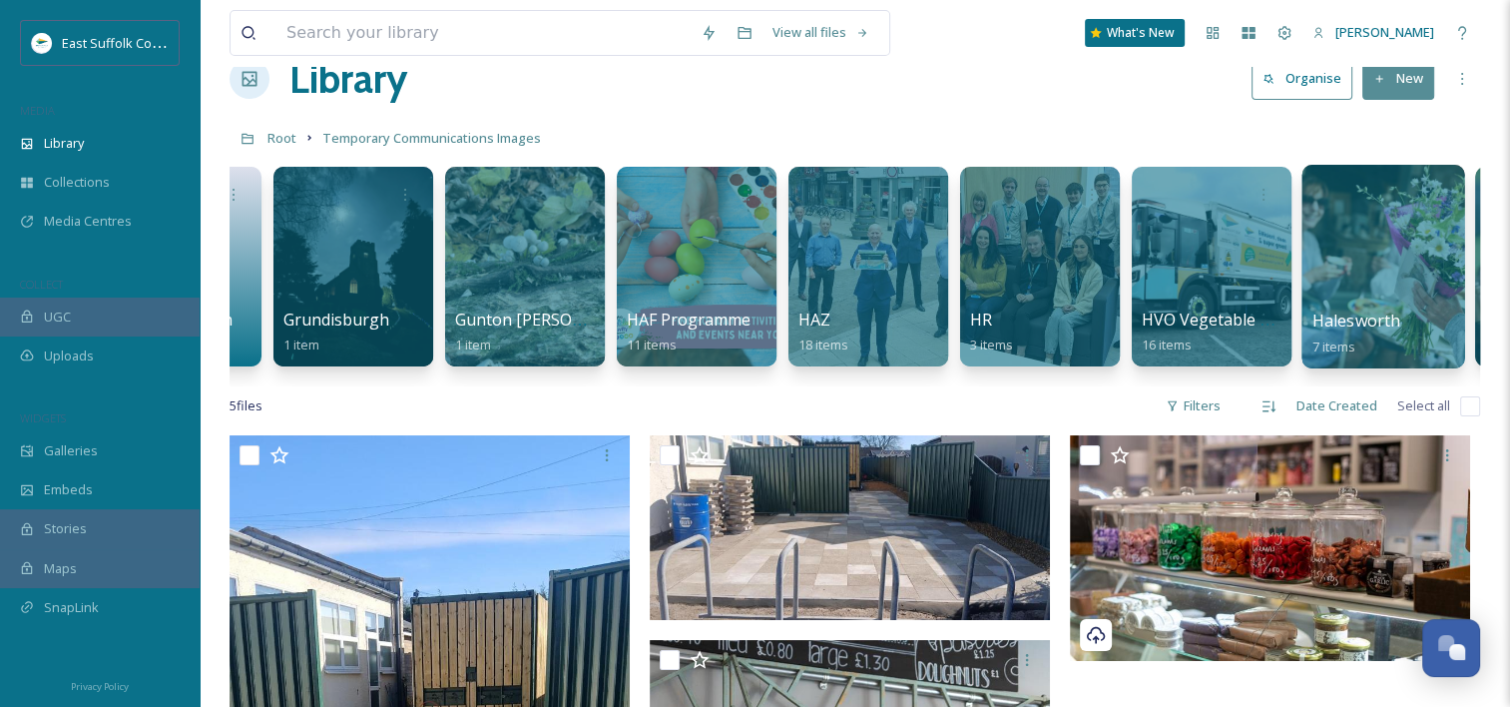
click at [1318, 259] on div at bounding box center [1383, 267] width 163 height 204
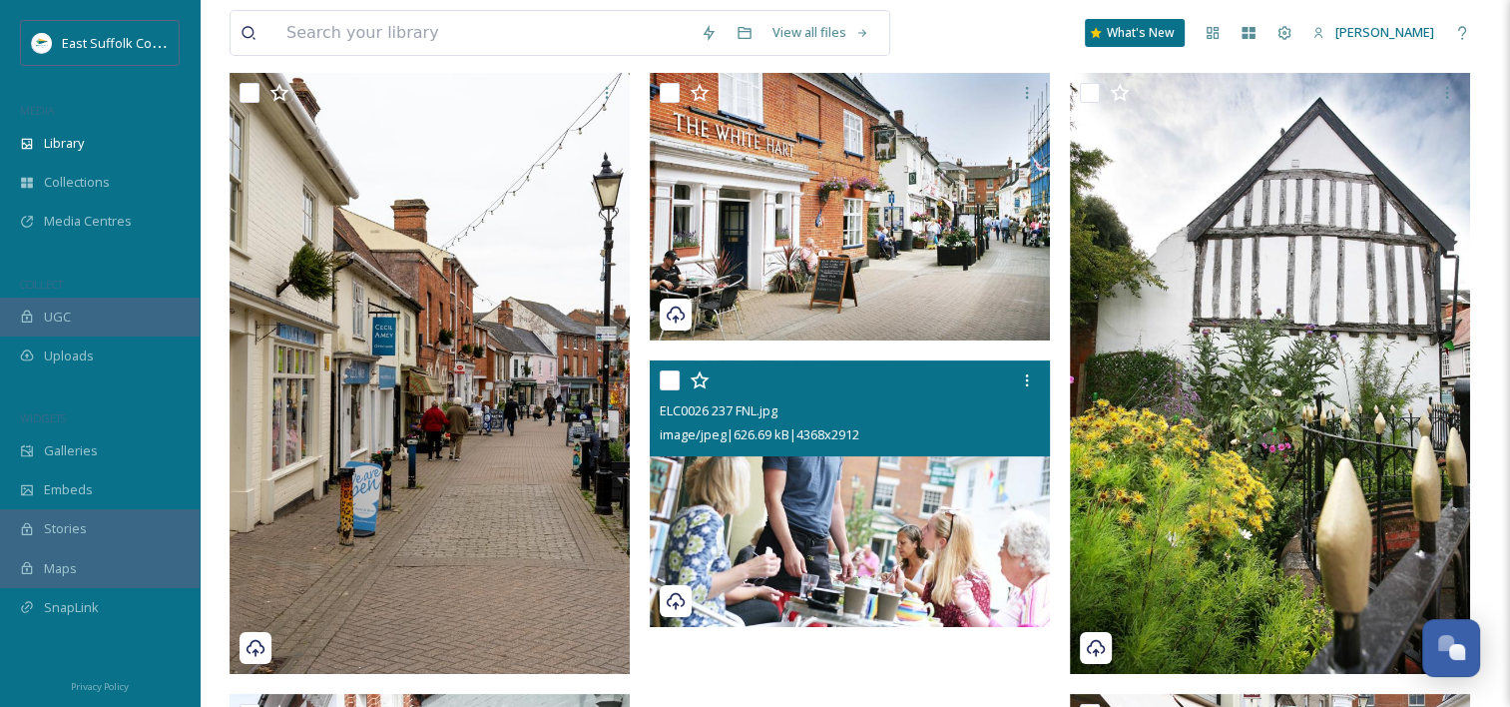
scroll to position [202, 0]
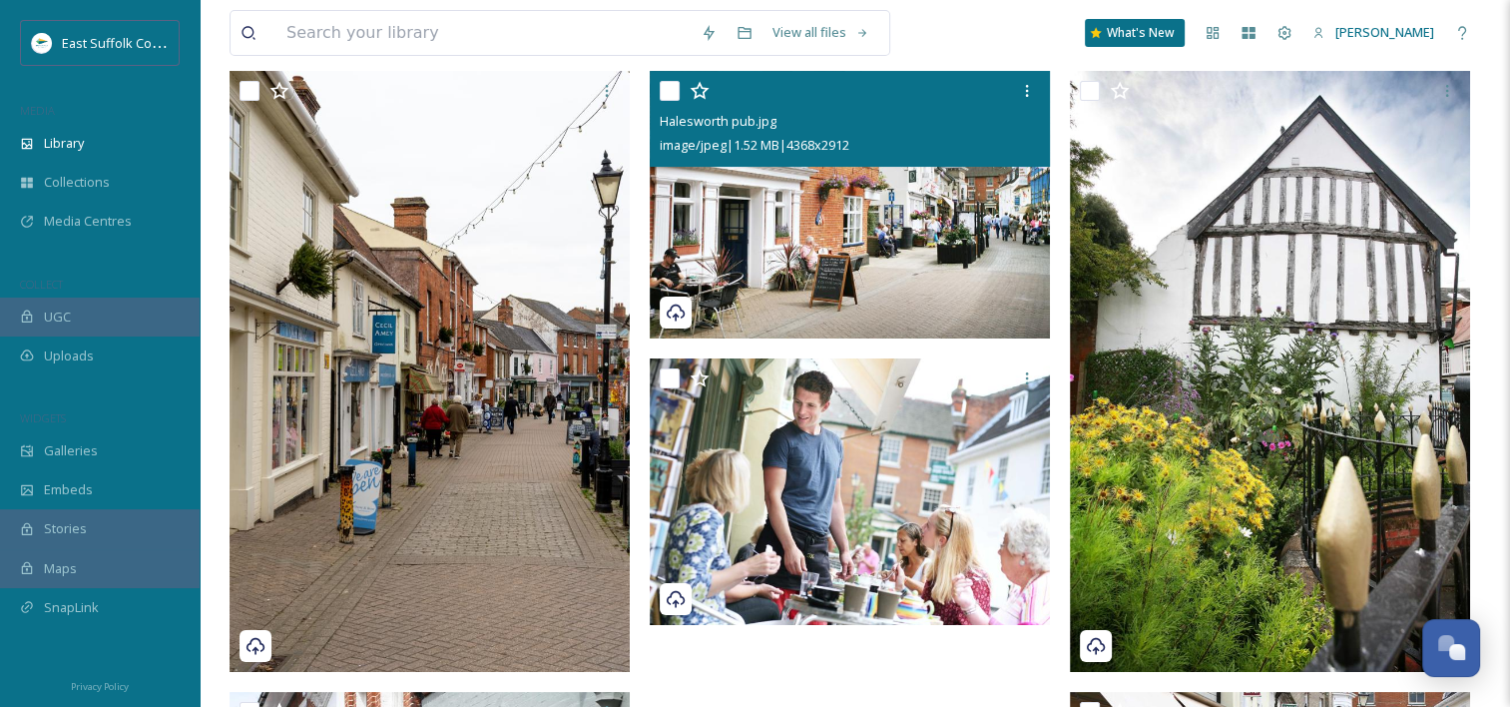
click at [886, 175] on img at bounding box center [850, 204] width 400 height 267
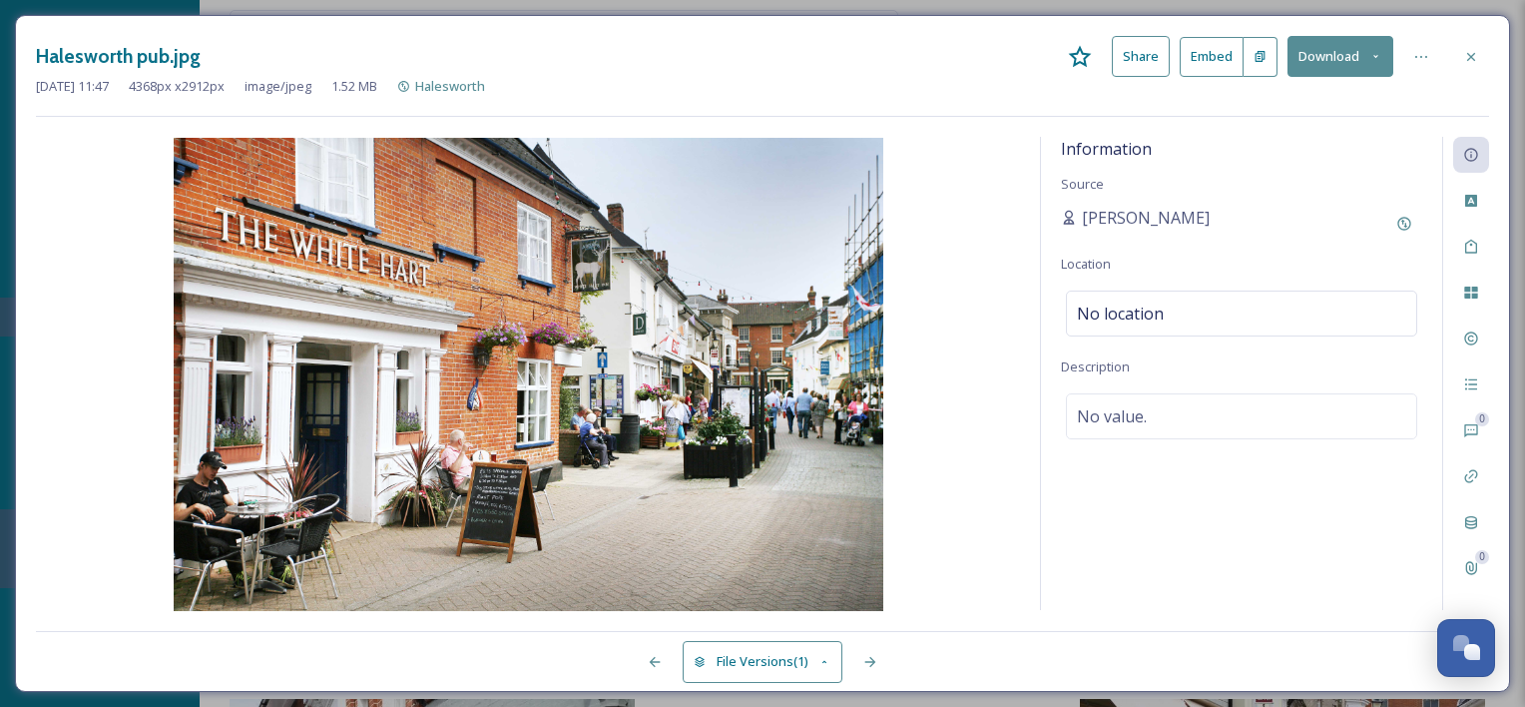
click at [1322, 56] on button "Download" at bounding box center [1341, 56] width 106 height 41
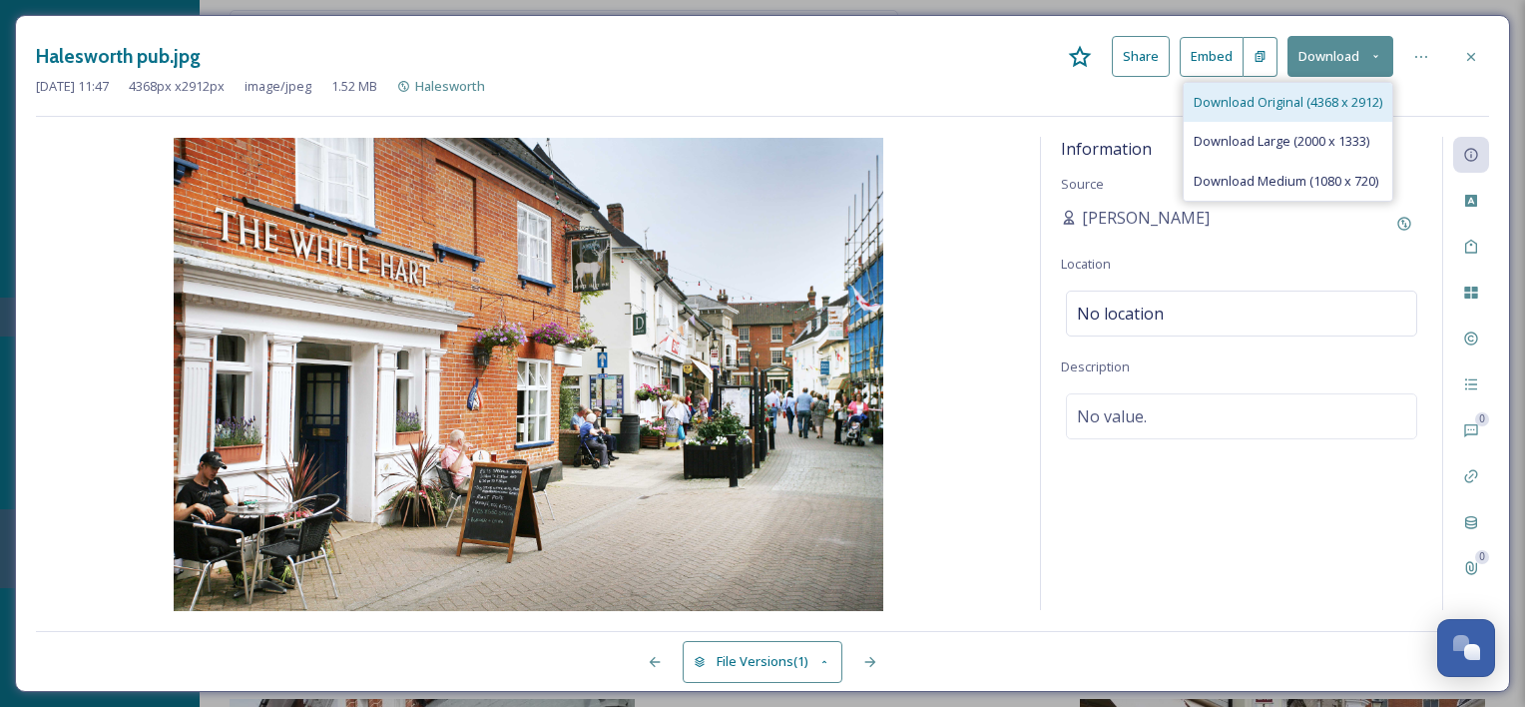
click at [1315, 108] on span "Download Original (4368 x 2912)" at bounding box center [1288, 102] width 189 height 19
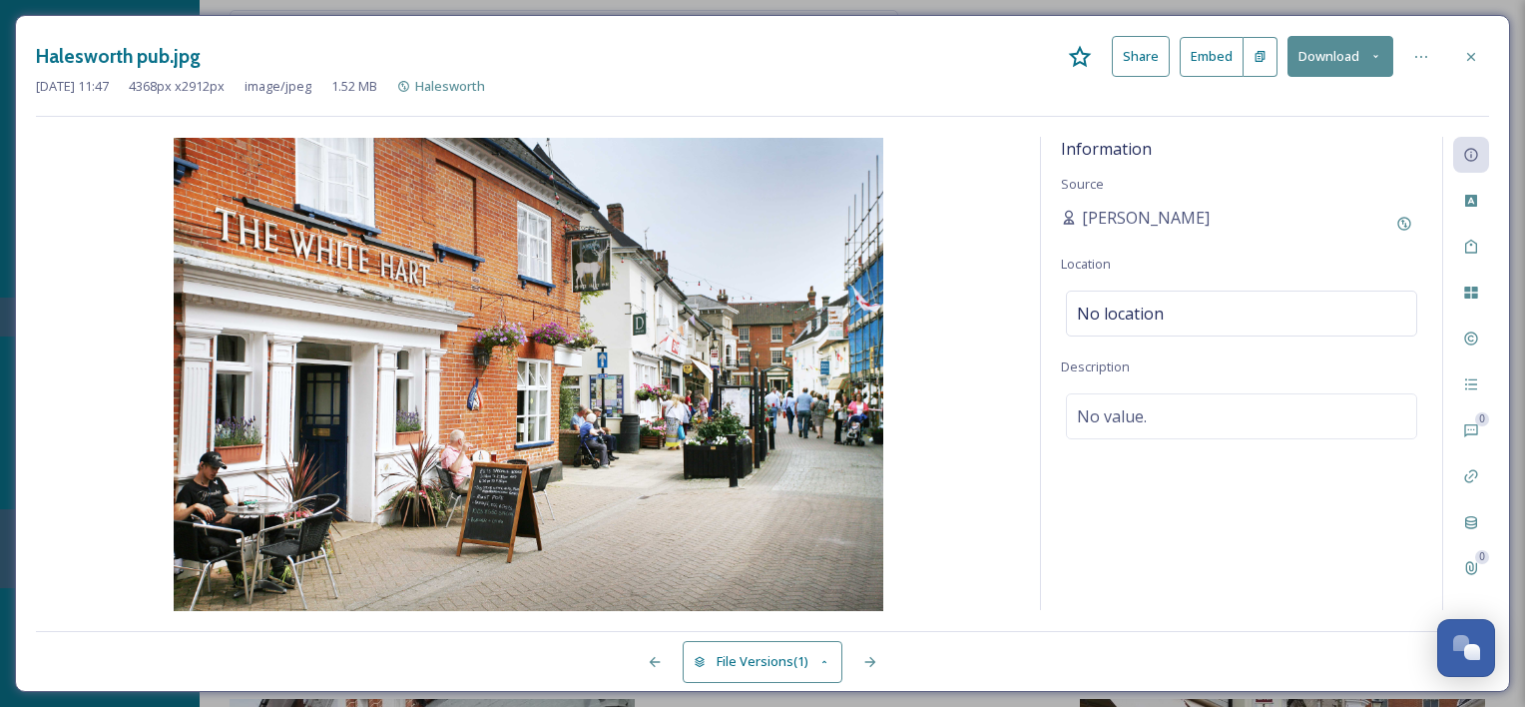
click at [950, 37] on div "Halesworth pub.jpg Share Embed Download" at bounding box center [762, 56] width 1453 height 41
click at [1477, 46] on div at bounding box center [1471, 57] width 36 height 36
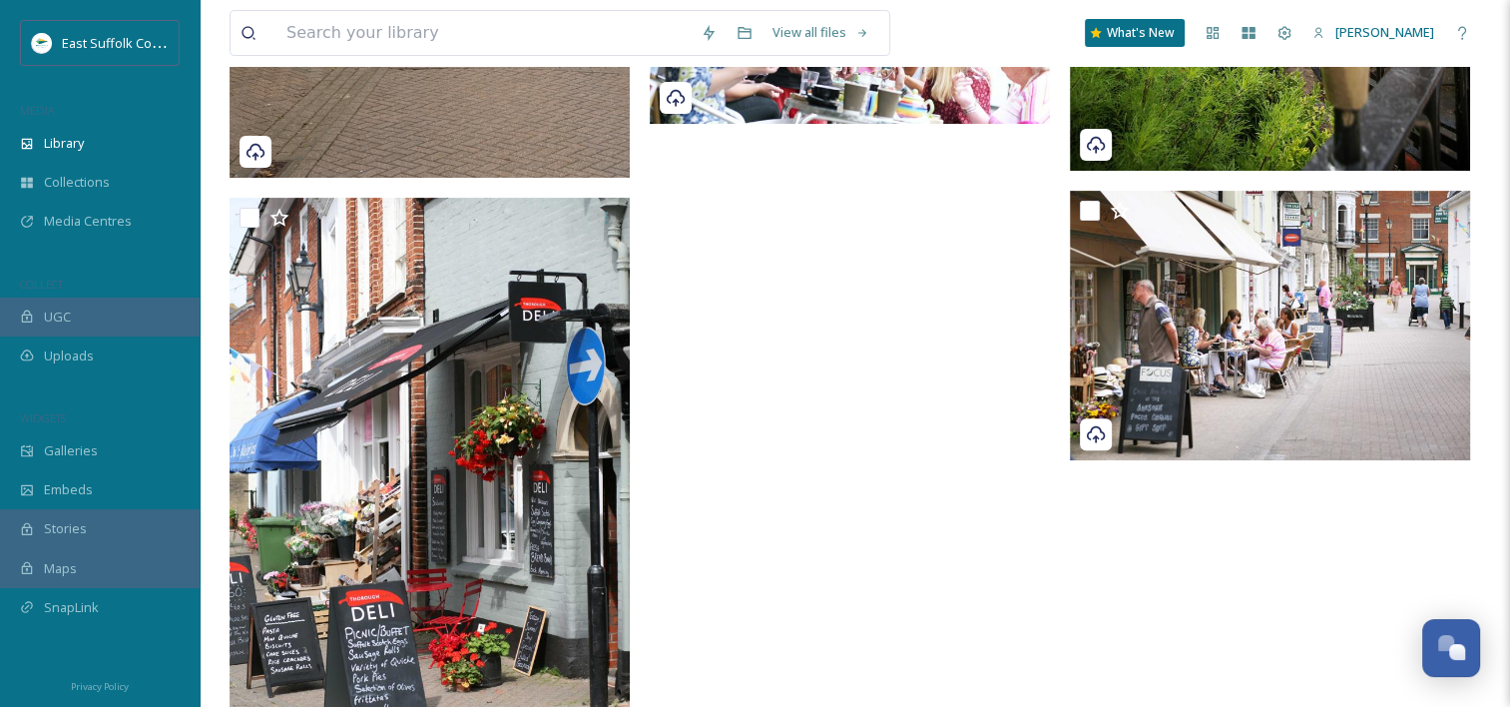
scroll to position [711, 0]
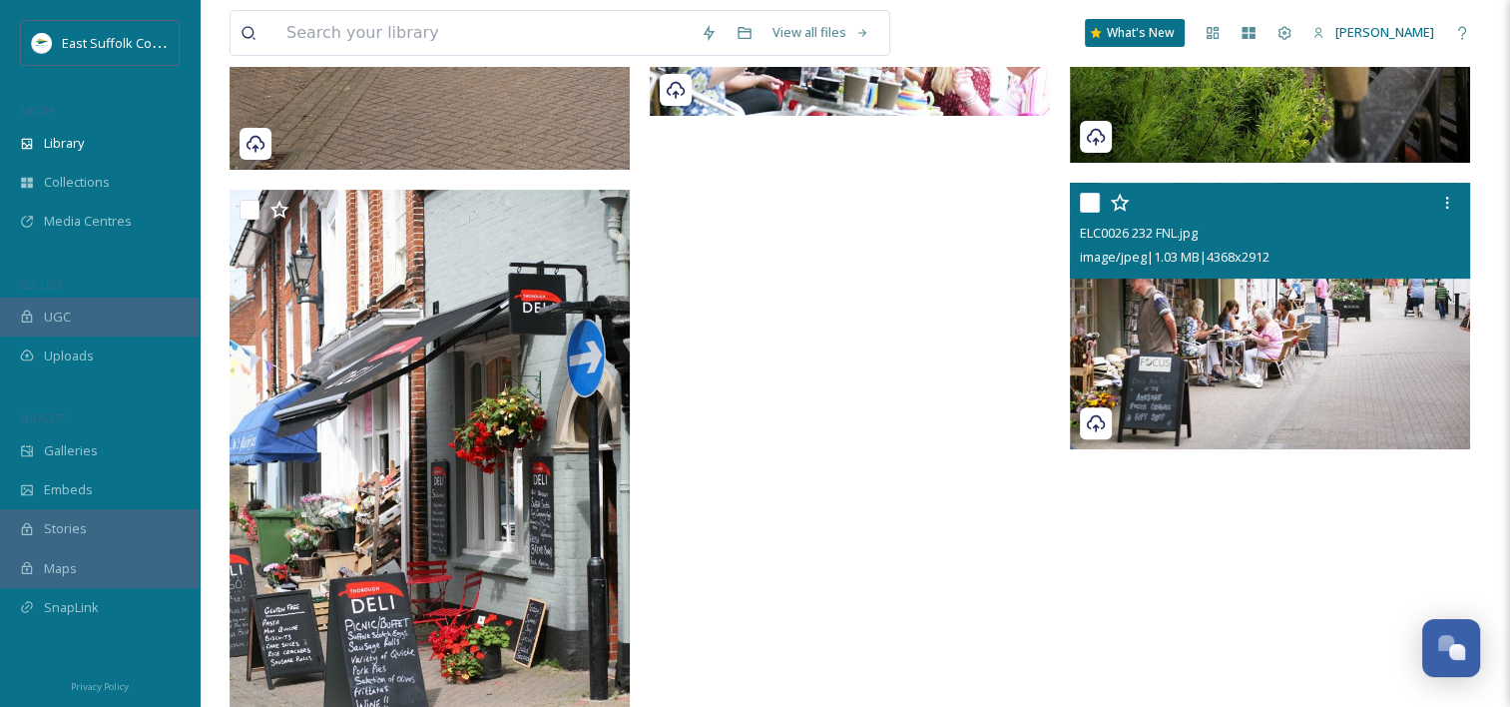
click at [1326, 310] on img at bounding box center [1270, 316] width 400 height 267
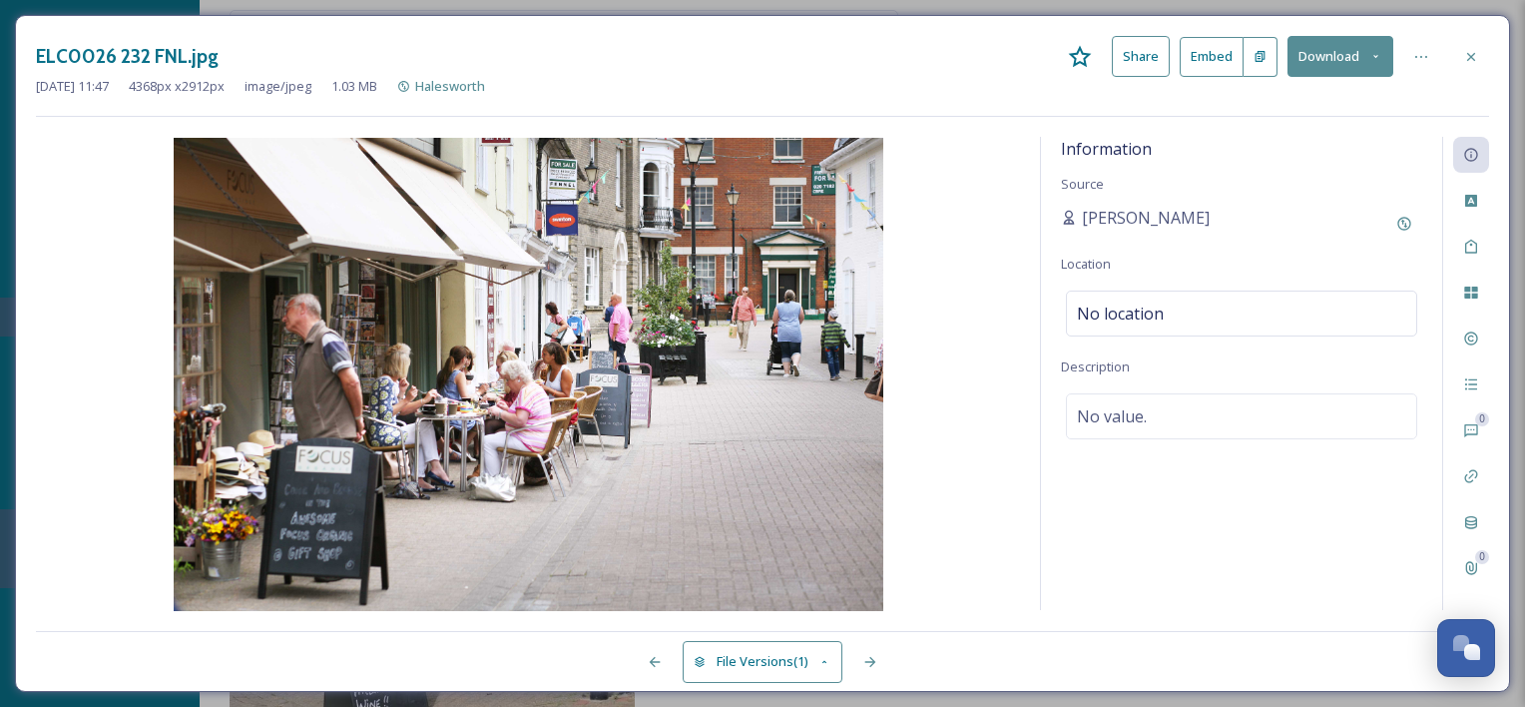
click at [1333, 52] on button "Download" at bounding box center [1341, 56] width 106 height 41
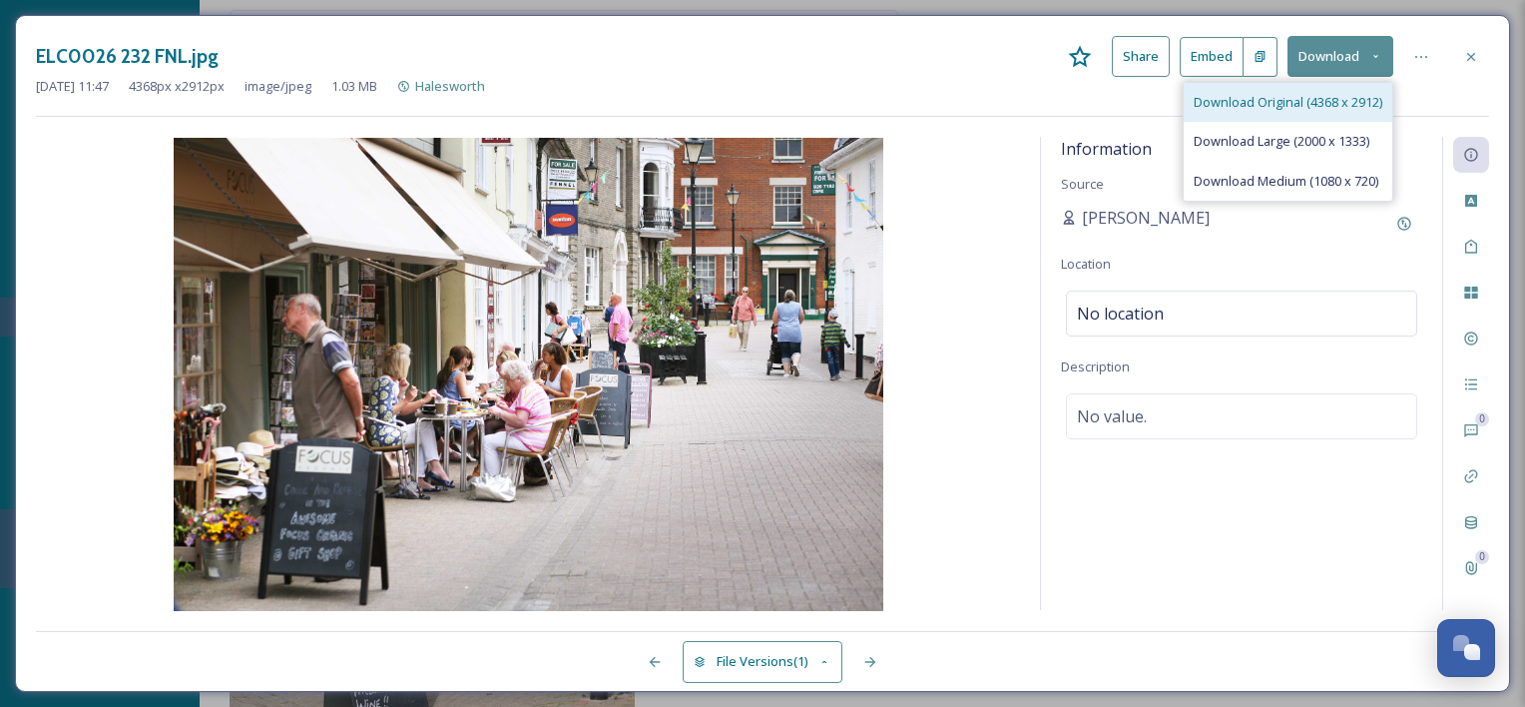
click at [1303, 94] on span "Download Original (4368 x 2912)" at bounding box center [1288, 102] width 189 height 19
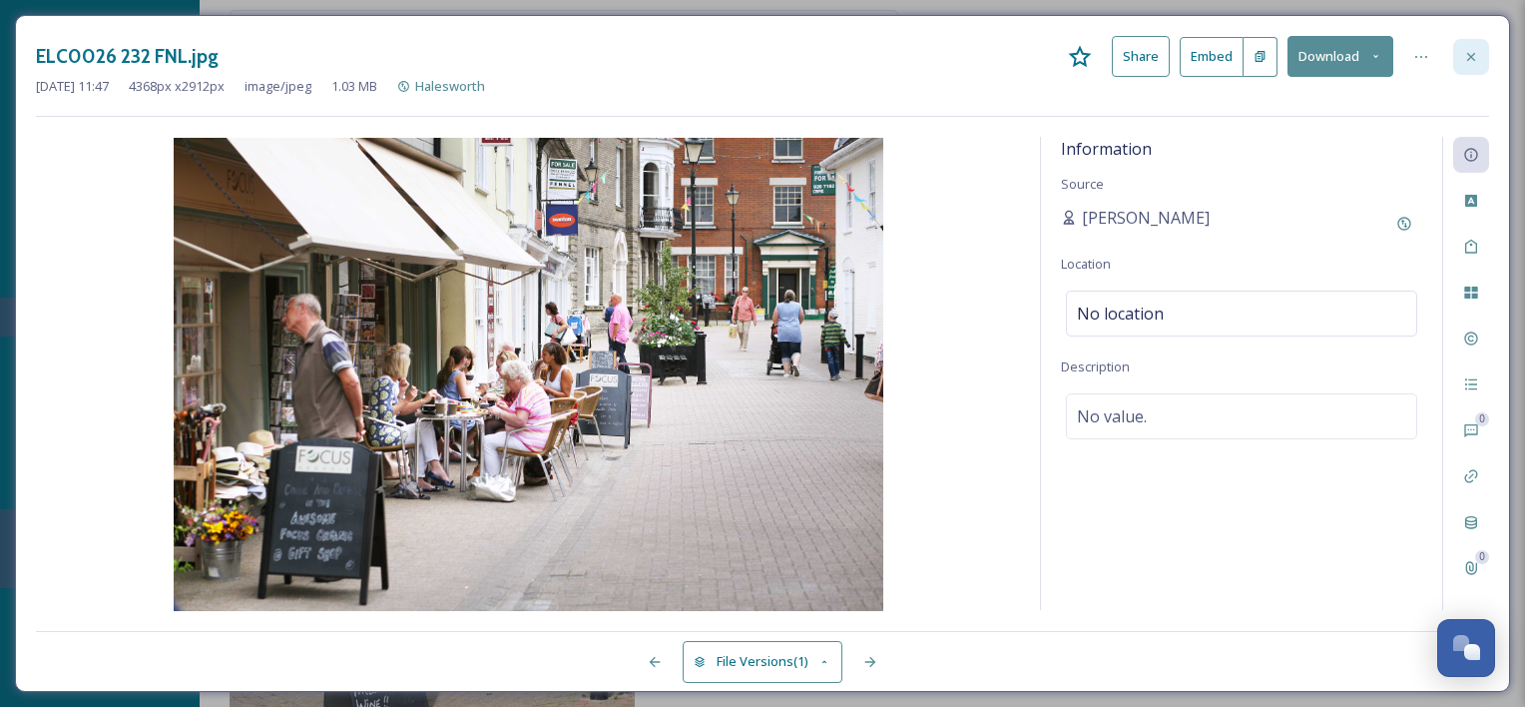
click at [1468, 49] on icon at bounding box center [1471, 57] width 16 height 16
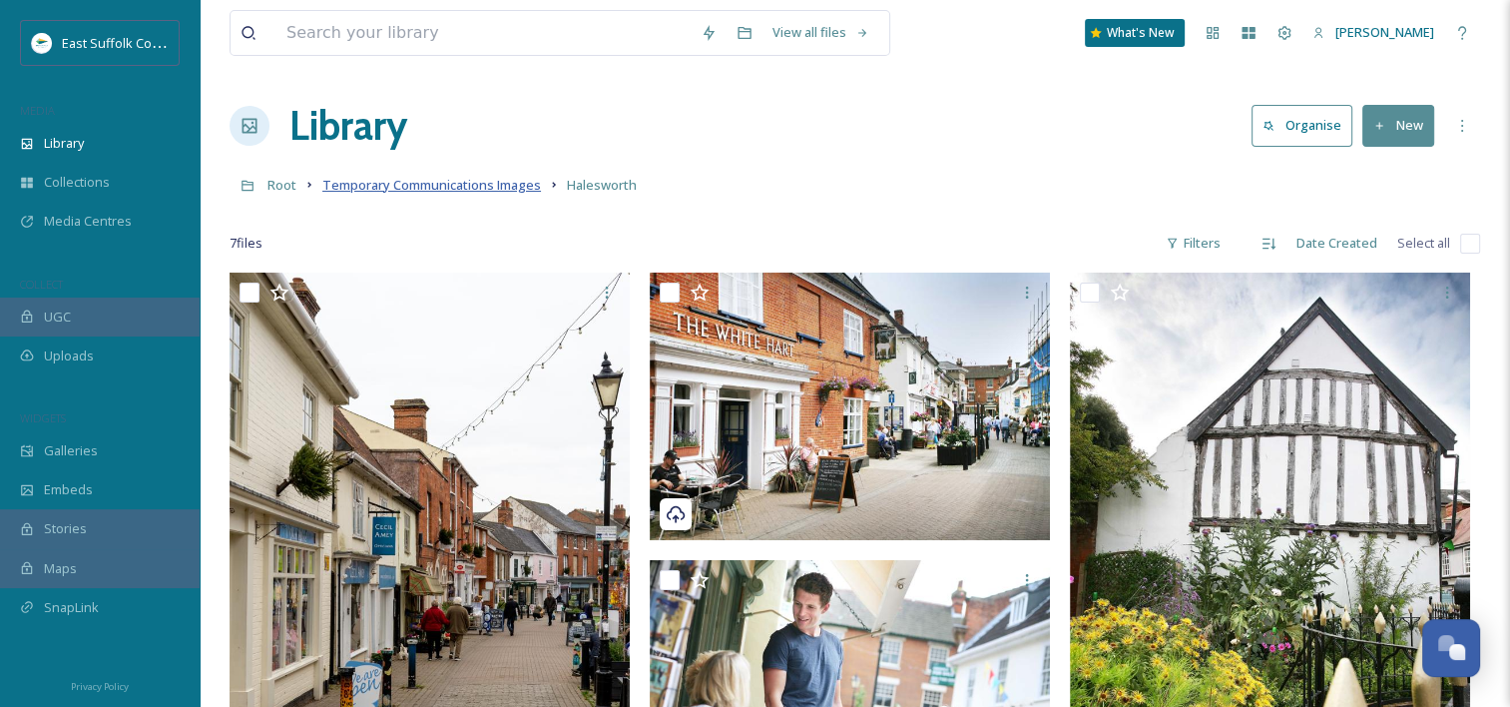
click at [359, 193] on span "Temporary Communications Images" at bounding box center [431, 185] width 219 height 18
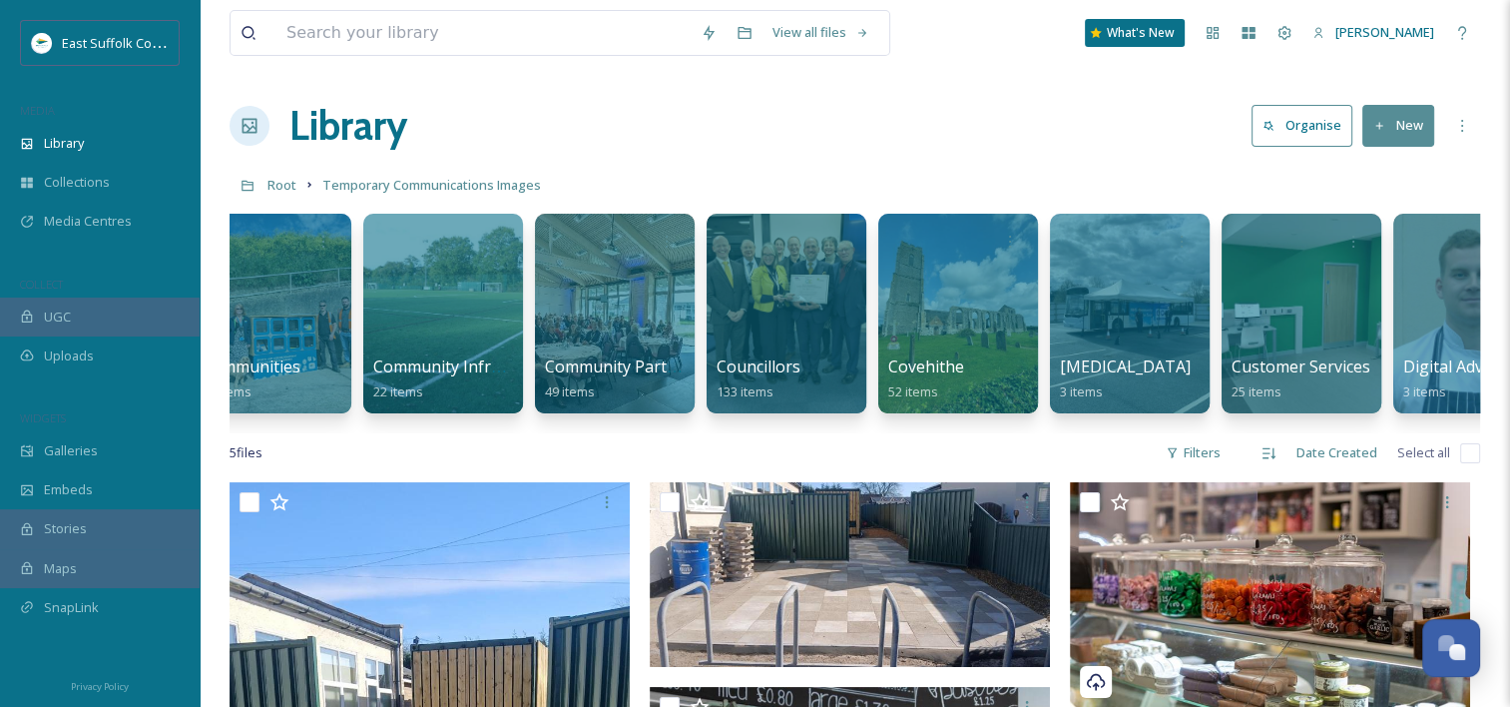
scroll to position [0, 3197]
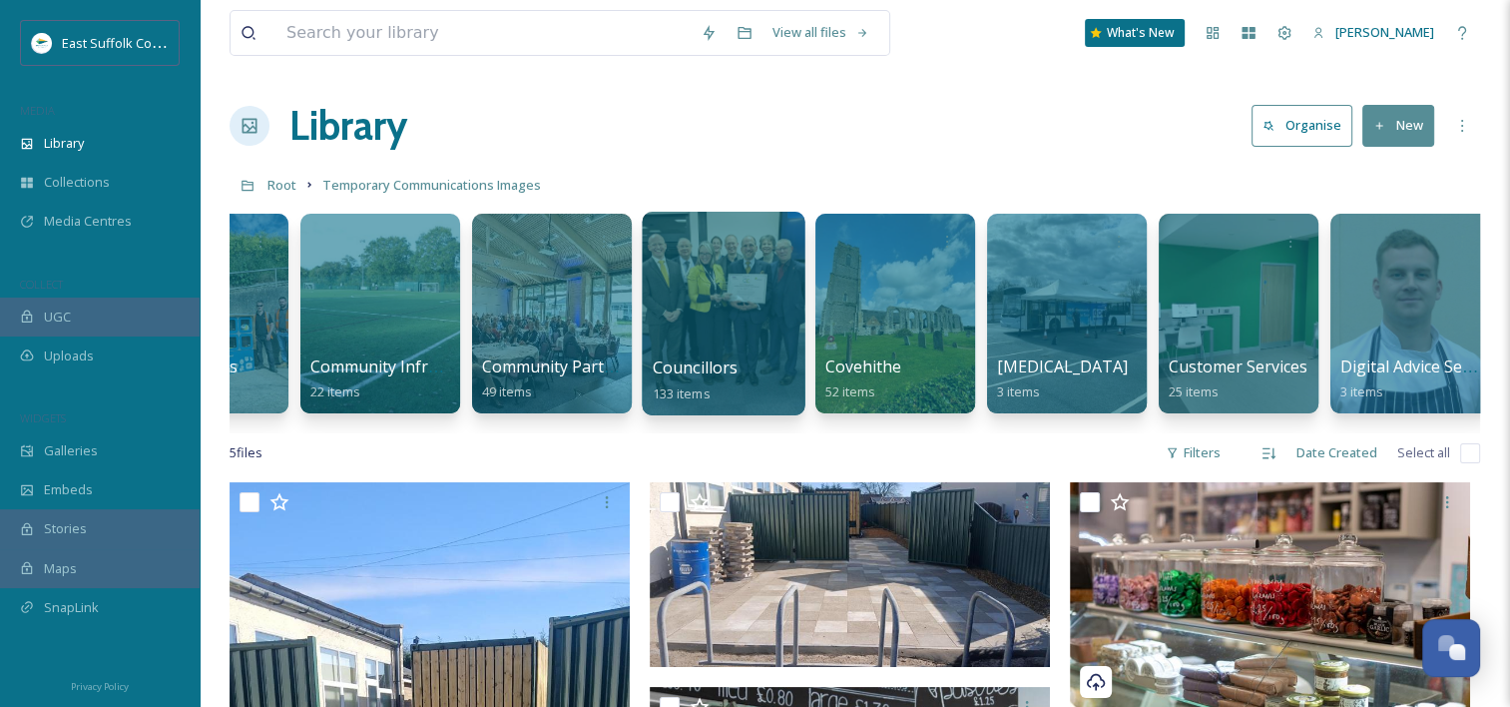
click at [718, 277] on div at bounding box center [723, 314] width 163 height 204
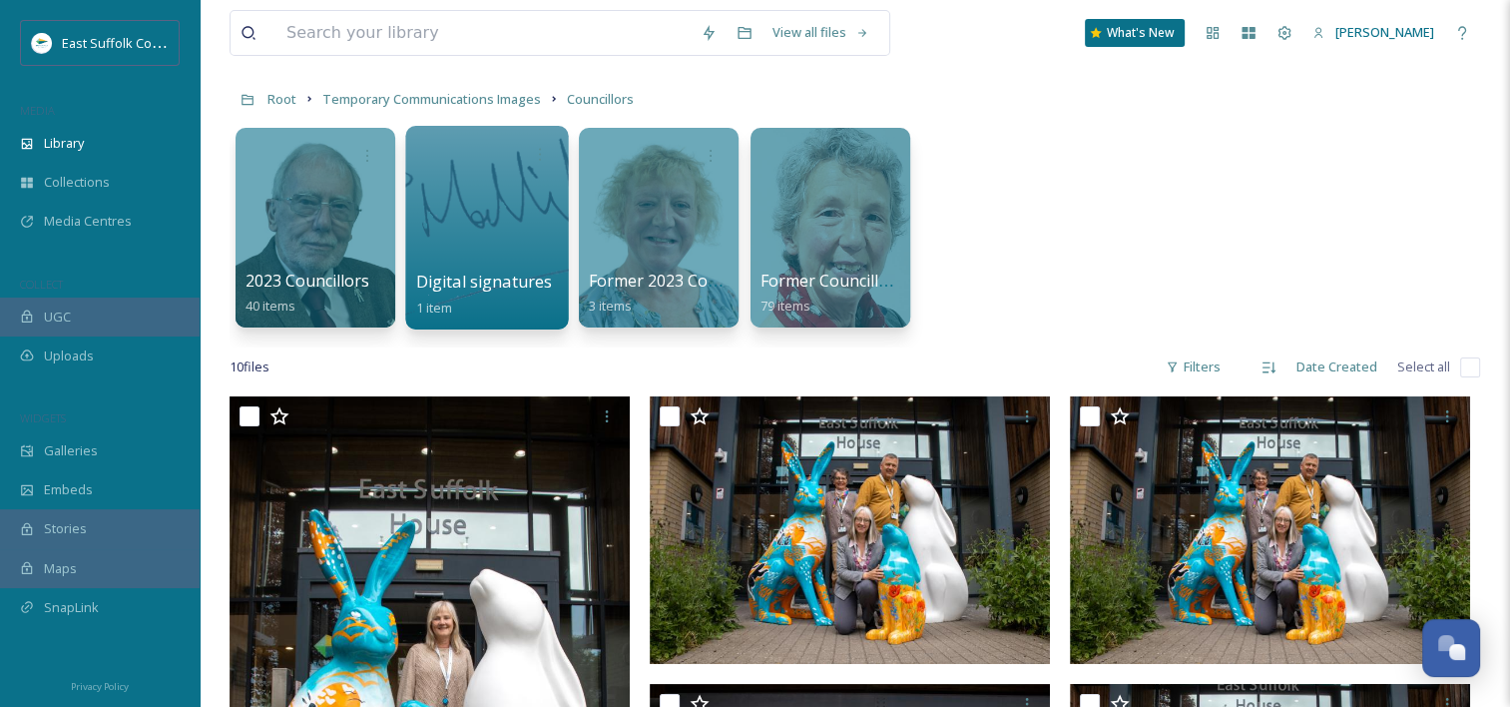
scroll to position [84, 0]
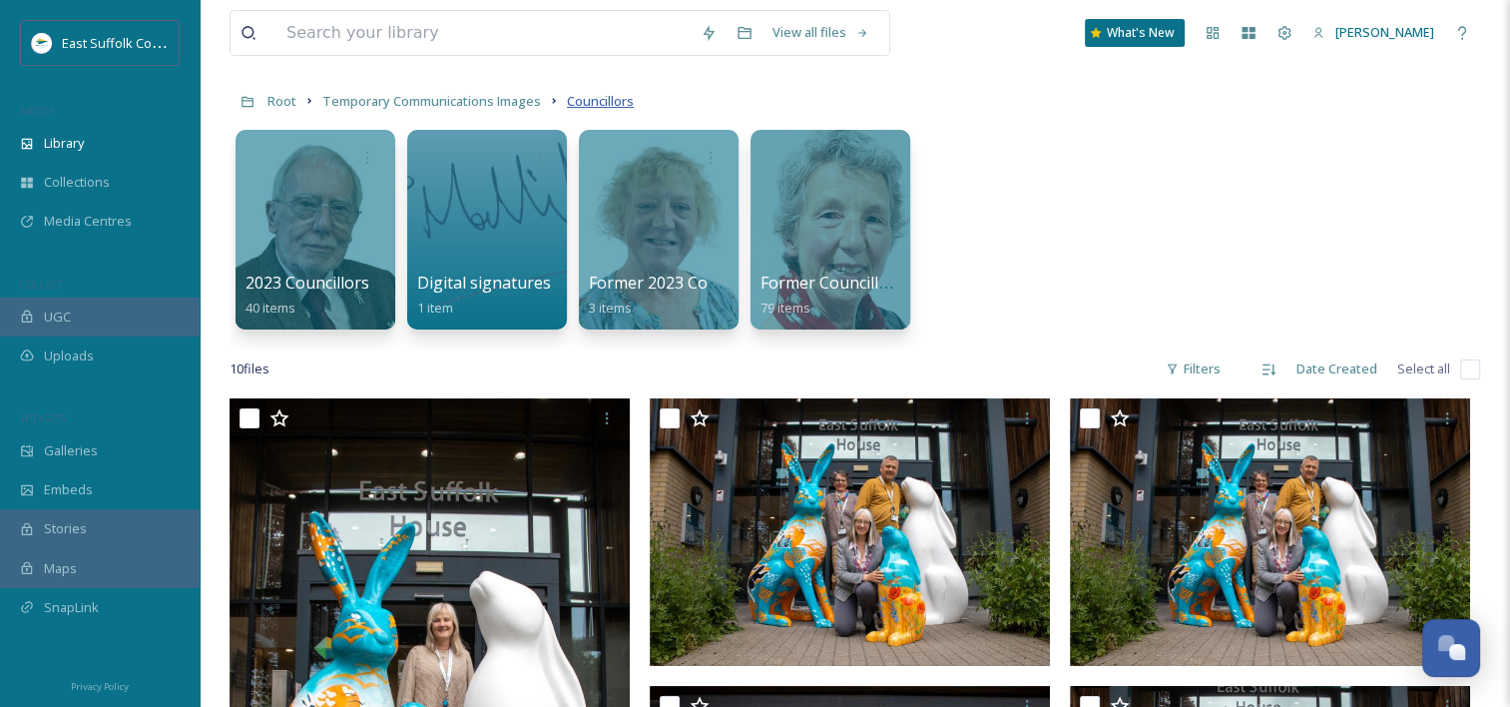
click at [614, 108] on span "Councillors" at bounding box center [600, 101] width 67 height 18
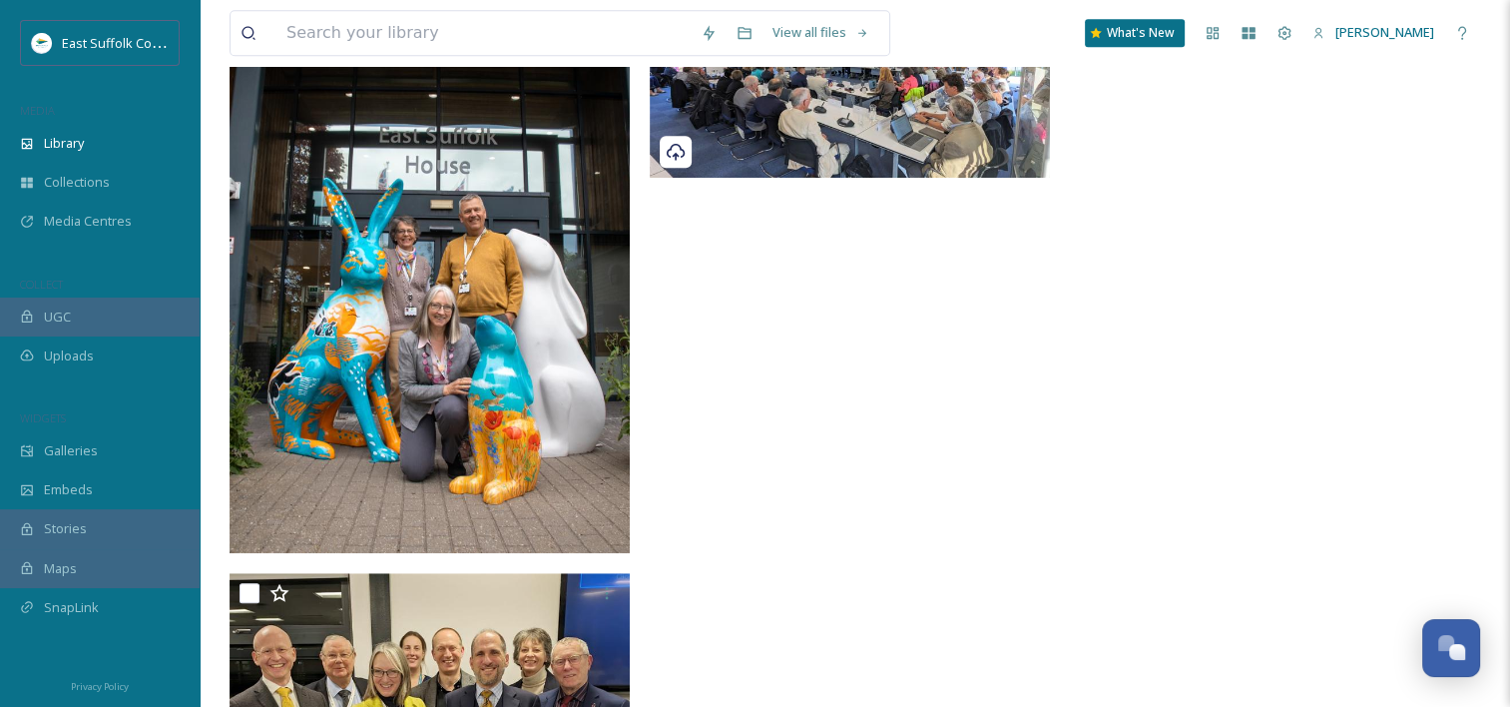
scroll to position [1439, 0]
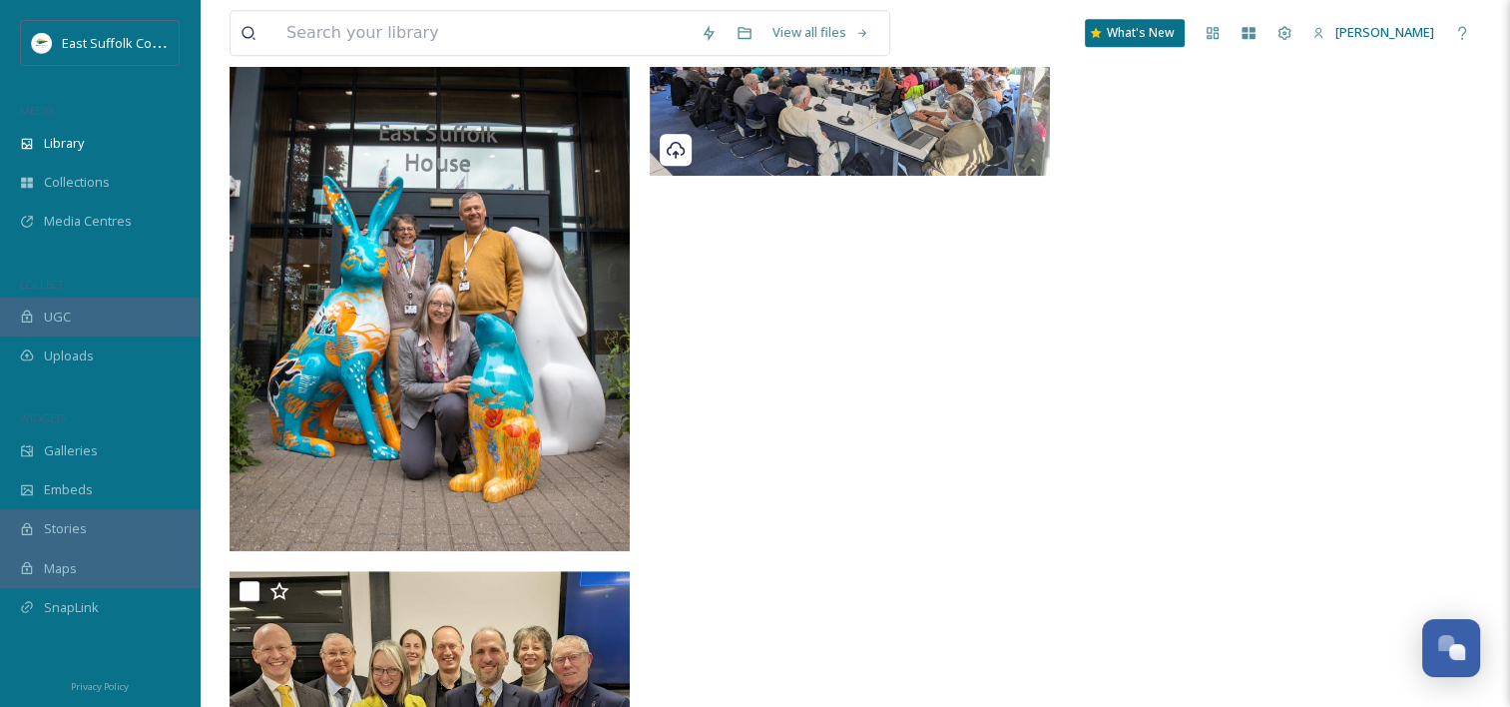
drag, startPoint x: 1439, startPoint y: 253, endPoint x: 1424, endPoint y: 263, distance: 18.0
click at [1439, 253] on div at bounding box center [1275, 51] width 410 height 2016
click at [337, 44] on input at bounding box center [483, 33] width 414 height 44
paste input "[PERSON_NAME]"
type input "[PERSON_NAME]"
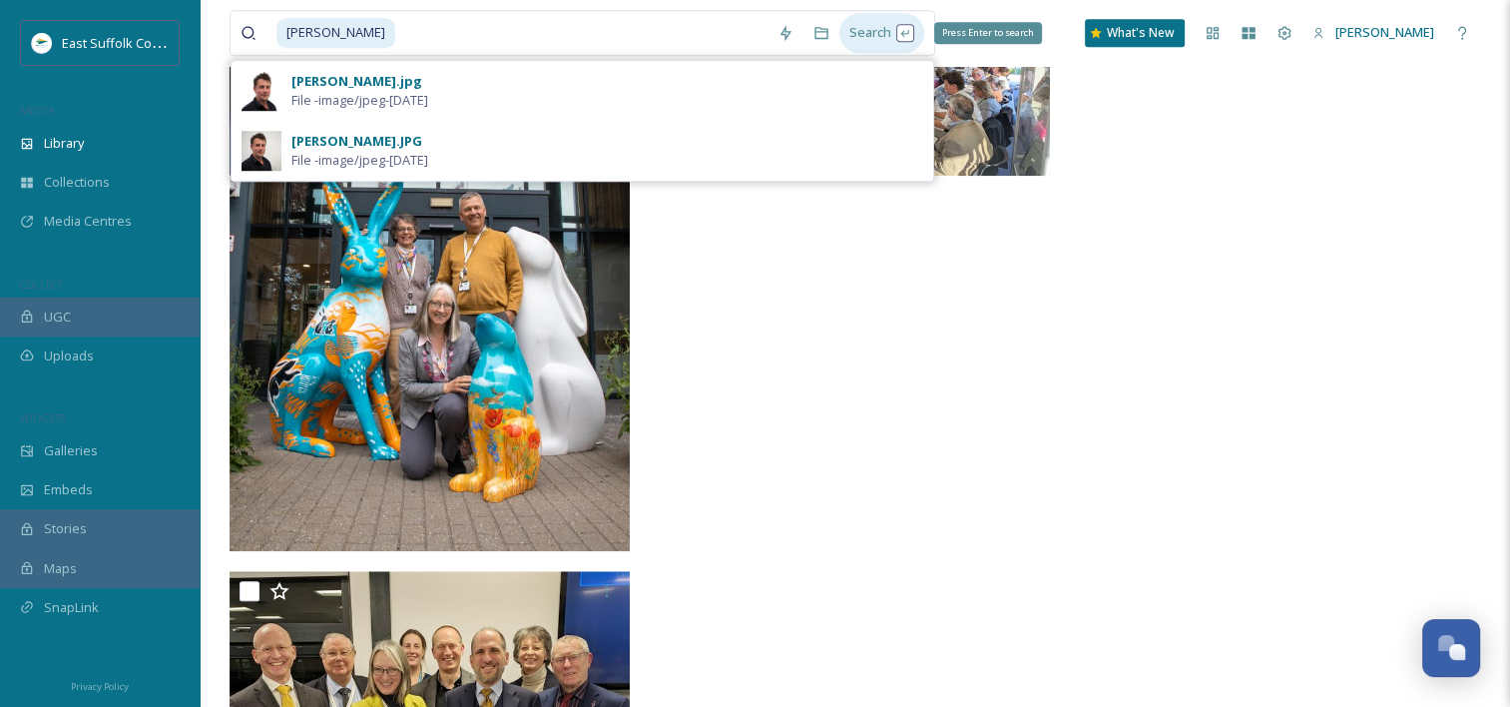
click at [839, 33] on div "Search Press Enter to search" at bounding box center [881, 32] width 85 height 39
